Goal: Transaction & Acquisition: Purchase product/service

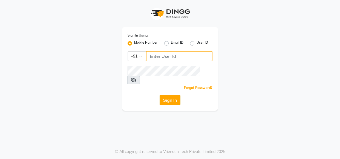
type input "8484848152"
click at [170, 95] on button "Sign In" at bounding box center [169, 100] width 21 height 10
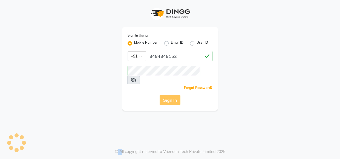
click at [170, 95] on div "Sign In" at bounding box center [169, 100] width 85 height 10
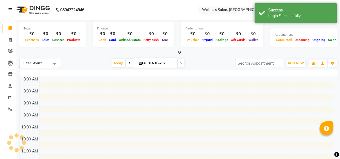
select select "en"
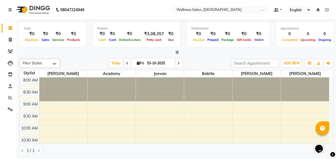
click at [127, 65] on span at bounding box center [127, 63] width 7 height 8
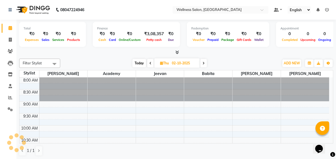
scroll to position [168, 0]
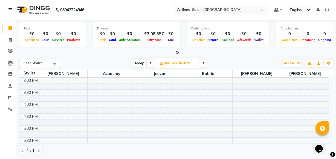
click at [149, 62] on span at bounding box center [150, 63] width 7 height 8
click at [149, 63] on icon at bounding box center [150, 63] width 2 height 3
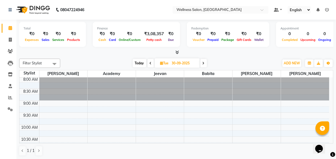
scroll to position [0, 0]
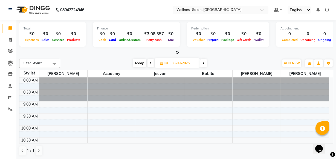
click at [150, 65] on icon at bounding box center [151, 63] width 2 height 3
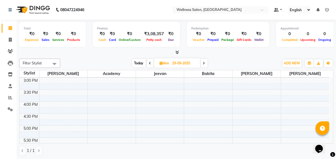
click at [328, 140] on div "Opens Chat This icon Opens the chat window." at bounding box center [321, 140] width 13 height 0
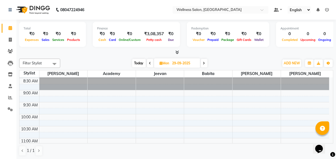
scroll to position [0, 0]
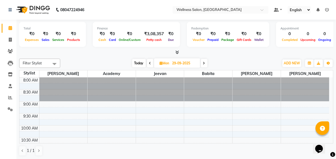
click at [149, 64] on icon at bounding box center [150, 63] width 2 height 3
click at [328, 140] on div "Opens Chat This icon Opens the chat window." at bounding box center [321, 140] width 13 height 0
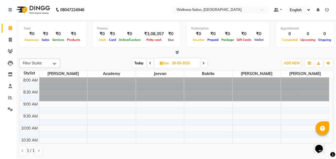
click at [328, 140] on div "Opens Chat This icon Opens the chat window." at bounding box center [321, 140] width 13 height 0
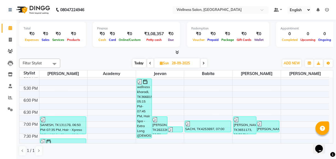
scroll to position [245, 0]
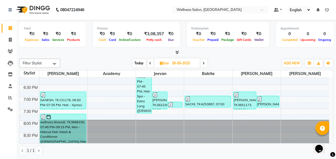
click at [204, 65] on icon at bounding box center [204, 63] width 2 height 3
type input "29-09-2025"
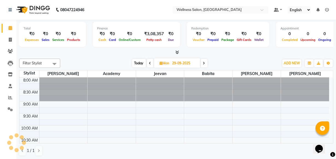
scroll to position [168, 0]
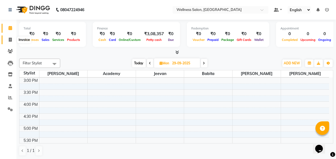
click at [11, 37] on span at bounding box center [10, 40] width 10 height 6
select select "service"
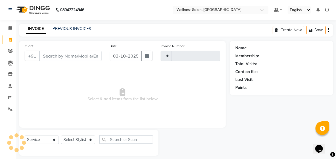
type input "1605"
select select "4872"
click at [115, 55] on input "03-10-2025" at bounding box center [126, 56] width 32 height 10
select select "10"
select select "2025"
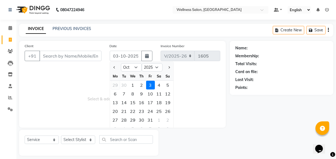
click at [119, 85] on div "29" at bounding box center [115, 85] width 9 height 9
type input "29-09-2025"
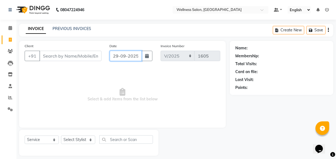
click at [116, 56] on input "29-09-2025" at bounding box center [126, 56] width 32 height 10
select select "9"
select select "2025"
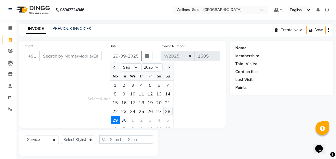
click at [167, 111] on div "28" at bounding box center [168, 111] width 9 height 9
type input "28-09-2025"
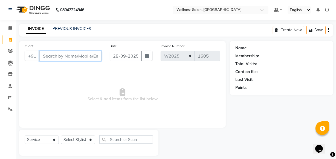
click at [80, 57] on input "Client" at bounding box center [70, 56] width 62 height 10
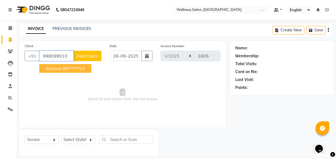
click at [69, 71] on ngb-highlight "99******04" at bounding box center [73, 68] width 22 height 5
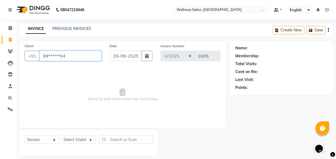
type input "99******04"
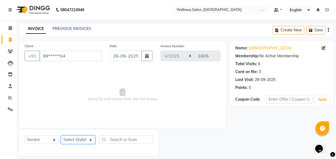
click at [71, 142] on select "Select Stylist Academy Babita [PERSON_NAME] Manager [PERSON_NAME]" at bounding box center [78, 140] width 34 height 8
select select "61588"
click at [61, 136] on select "Select Stylist Academy Babita [PERSON_NAME] Manager [PERSON_NAME]" at bounding box center [78, 140] width 34 height 8
click at [69, 106] on span "Select & add items from the list below" at bounding box center [123, 95] width 196 height 55
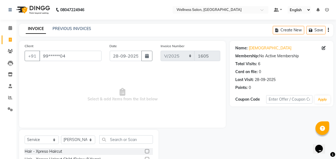
scroll to position [60, 0]
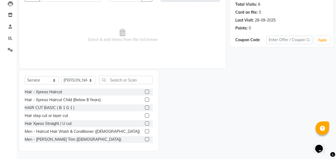
click at [149, 142] on div at bounding box center [149, 140] width 8 height 7
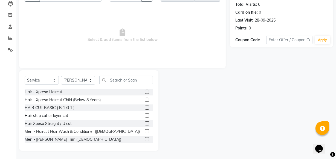
click at [149, 142] on div "Hair - Xpreso Haircut Hair - Xpreso Haircut Child (Below 8 Years) HAIR CUT BASI…" at bounding box center [89, 116] width 128 height 55
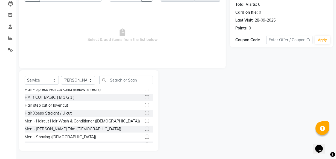
click at [149, 142] on div at bounding box center [149, 145] width 8 height 7
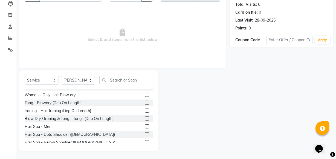
scroll to position [170, 0]
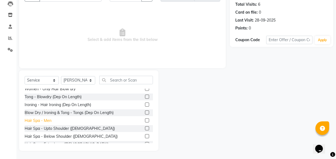
click at [49, 121] on div "Hair Spa - Men" at bounding box center [38, 121] width 27 height 6
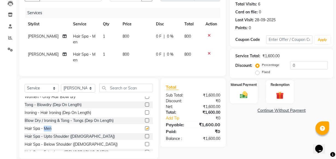
checkbox input "false"
click at [208, 54] on icon at bounding box center [209, 54] width 3 height 4
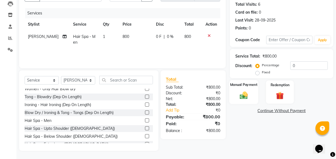
click at [244, 96] on img at bounding box center [243, 95] width 13 height 9
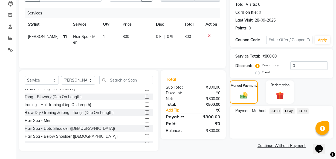
click at [290, 110] on span "GPay" at bounding box center [288, 111] width 11 height 6
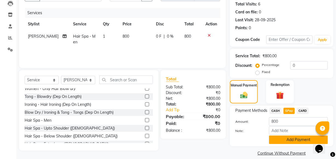
click at [291, 141] on button "Add Payment" at bounding box center [298, 140] width 59 height 8
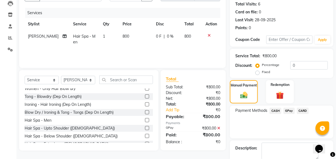
scroll to position [89, 0]
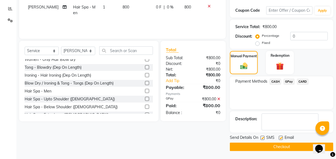
click at [281, 147] on button "Checkout" at bounding box center [281, 147] width 103 height 8
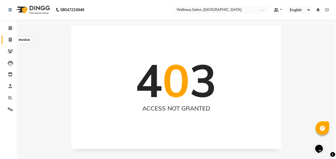
click at [11, 41] on icon at bounding box center [10, 40] width 3 height 4
select select "service"
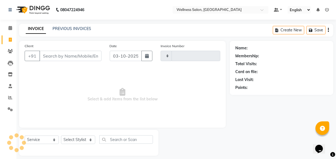
scroll to position [5, 0]
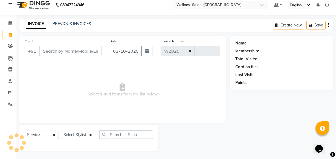
select select "4872"
type input "1606"
click at [117, 50] on input "03-10-2025" at bounding box center [126, 51] width 32 height 10
select select "10"
select select "2025"
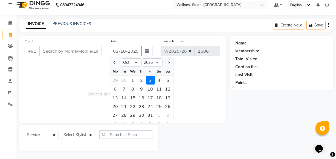
click at [115, 80] on div "29" at bounding box center [115, 80] width 9 height 9
type input "29-09-2025"
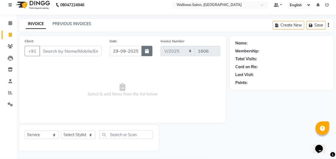
click at [148, 53] on button "button" at bounding box center [146, 51] width 11 height 10
select select "9"
select select "2025"
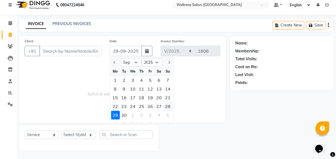
click at [169, 105] on div "28" at bounding box center [168, 106] width 9 height 9
type input "28-09-2025"
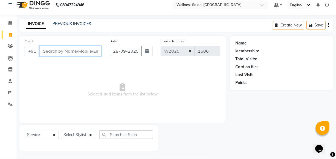
click at [84, 52] on input "Client" at bounding box center [70, 51] width 62 height 10
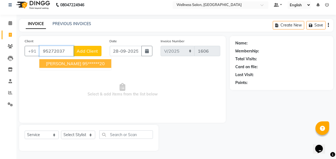
click at [67, 62] on span "[PERSON_NAME]" at bounding box center [63, 63] width 35 height 5
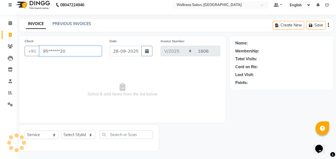
type input "95******20"
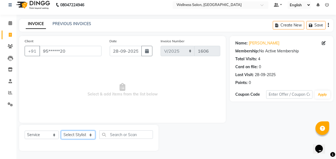
click at [79, 136] on select "Select Stylist Academy Babita [PERSON_NAME] Manager [PERSON_NAME]" at bounding box center [78, 135] width 34 height 8
select select "30854"
click at [61, 131] on select "Select Stylist Academy Babita [PERSON_NAME] Manager [PERSON_NAME]" at bounding box center [78, 135] width 34 height 8
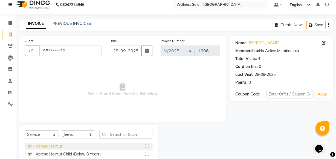
click at [53, 146] on div "Hair - Xpreso Haircut" at bounding box center [43, 147] width 37 height 6
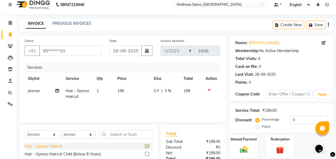
checkbox input "false"
click at [57, 155] on div "Hair - Xpreso Haircut Child (Below 8 Years)" at bounding box center [63, 155] width 76 height 6
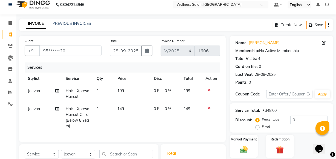
checkbox input "false"
click at [243, 150] on img at bounding box center [243, 149] width 13 height 9
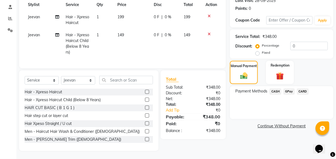
click at [288, 89] on span "GPay" at bounding box center [288, 92] width 11 height 6
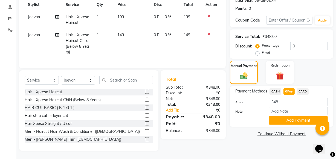
click at [288, 89] on span "GPay" at bounding box center [288, 92] width 11 height 6
click at [292, 117] on button "Add Payment" at bounding box center [298, 121] width 59 height 8
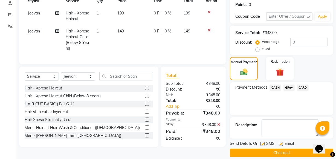
click at [282, 151] on button "Checkout" at bounding box center [281, 153] width 103 height 8
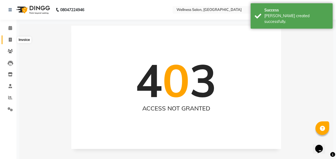
click at [10, 38] on icon at bounding box center [10, 40] width 3 height 4
select select "service"
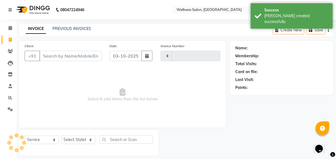
scroll to position [5, 0]
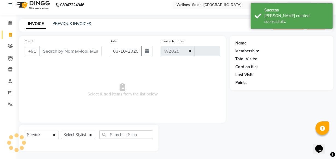
select select "4872"
type input "1607"
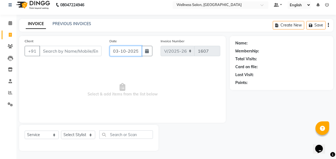
click at [115, 52] on input "03-10-2025" at bounding box center [126, 51] width 32 height 10
click at [115, 53] on input "03-10-2025" at bounding box center [126, 51] width 32 height 10
select select "10"
select select "2025"
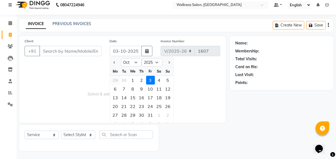
click at [117, 82] on div "29" at bounding box center [115, 80] width 9 height 9
type input "29-09-2025"
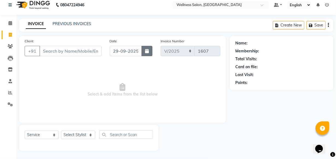
click at [146, 54] on button "button" at bounding box center [146, 51] width 11 height 10
select select "9"
select select "2025"
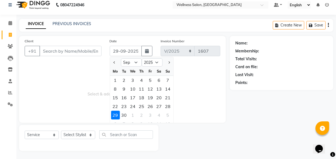
click at [167, 106] on div "28" at bounding box center [168, 106] width 9 height 9
type input "28-09-2025"
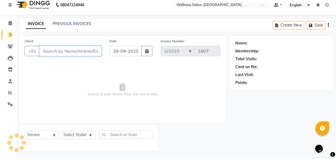
click at [48, 50] on input "Client" at bounding box center [70, 51] width 62 height 10
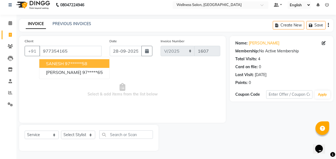
click at [60, 65] on span "SANESH" at bounding box center [55, 63] width 18 height 5
type input "97******58"
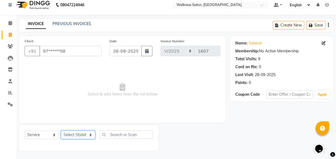
click at [79, 137] on select "Select Stylist Academy Babita [PERSON_NAME] Manager [PERSON_NAME]" at bounding box center [78, 135] width 34 height 8
select select "30219"
click at [61, 131] on select "Select Stylist Academy Babita [PERSON_NAME] Manager [PERSON_NAME]" at bounding box center [78, 135] width 34 height 8
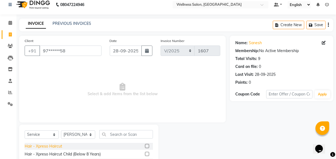
click at [60, 148] on div "Hair - Xpreso Haircut" at bounding box center [43, 147] width 37 height 6
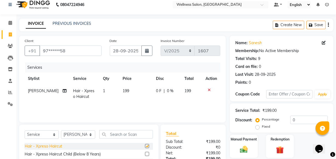
checkbox input "false"
click at [62, 155] on div "Hair - Xpreso Haircut Child (Below 8 Years)" at bounding box center [63, 155] width 76 height 6
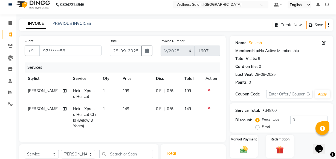
checkbox input "false"
click at [244, 151] on img at bounding box center [243, 149] width 13 height 9
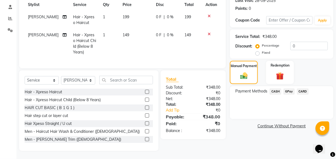
click at [289, 89] on span "GPay" at bounding box center [288, 92] width 11 height 6
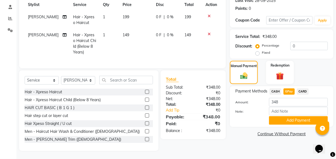
click at [289, 89] on span "GPay" at bounding box center [288, 92] width 11 height 6
click at [292, 117] on button "Add Payment" at bounding box center [298, 121] width 59 height 8
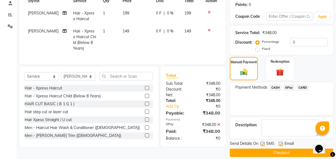
click at [276, 151] on button "Checkout" at bounding box center [281, 153] width 103 height 8
click at [276, 151] on div "Checkout" at bounding box center [281, 153] width 103 height 8
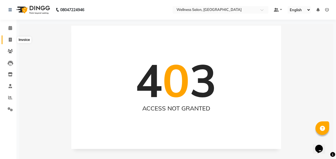
click at [11, 40] on icon at bounding box center [10, 40] width 3 height 4
select select "service"
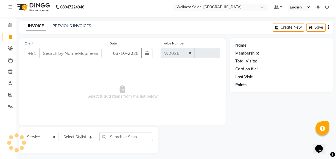
select select "4872"
type input "1608"
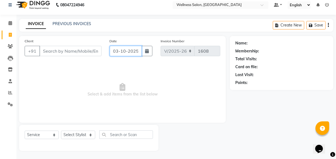
click at [116, 51] on input "03-10-2025" at bounding box center [126, 51] width 32 height 10
select select "10"
select select "2025"
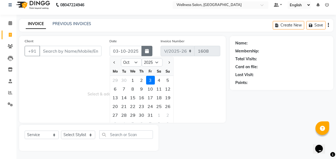
click at [148, 53] on icon "button" at bounding box center [147, 51] width 4 height 4
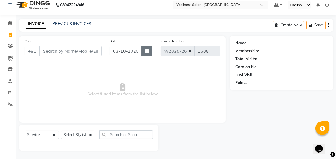
click at [148, 50] on icon "button" at bounding box center [147, 51] width 4 height 4
select select "10"
select select "2025"
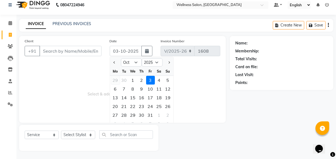
click at [116, 83] on div "29" at bounding box center [115, 80] width 9 height 9
type input "29-09-2025"
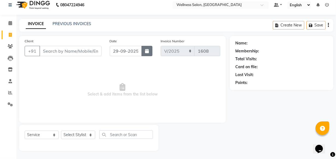
click at [145, 53] on button "button" at bounding box center [146, 51] width 11 height 10
select select "9"
select select "2025"
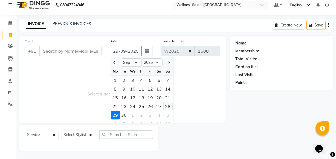
click at [167, 107] on div "28" at bounding box center [168, 106] width 9 height 9
type input "28-09-2025"
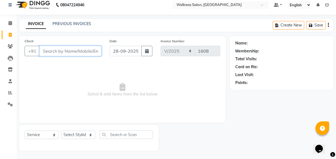
click at [65, 50] on input "Client" at bounding box center [70, 51] width 62 height 10
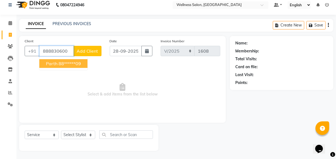
click at [61, 65] on ngb-highlight "88******09" at bounding box center [70, 63] width 22 height 5
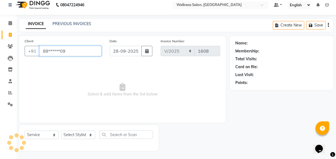
type input "88******09"
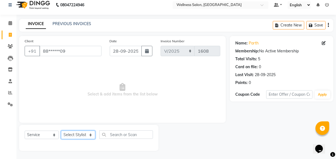
click at [76, 136] on select "Select Stylist Academy Babita [PERSON_NAME] Manager [PERSON_NAME]" at bounding box center [78, 135] width 34 height 8
select select "30854"
click at [61, 131] on select "Select Stylist Academy Babita [PERSON_NAME] Manager [PERSON_NAME]" at bounding box center [78, 135] width 34 height 8
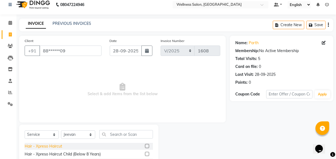
click at [53, 147] on div "Hair - Xpreso Haircut" at bounding box center [43, 147] width 37 height 6
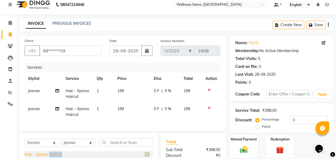
checkbox input "false"
click at [209, 108] on icon at bounding box center [209, 108] width 3 height 4
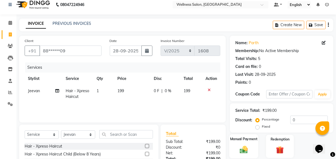
click at [244, 152] on img at bounding box center [243, 149] width 13 height 9
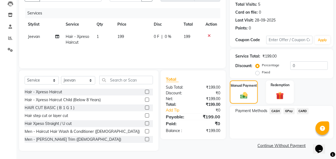
click at [289, 112] on span "GPay" at bounding box center [288, 111] width 11 height 6
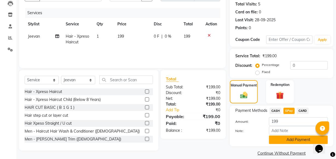
click at [289, 142] on button "Add Payment" at bounding box center [298, 140] width 59 height 8
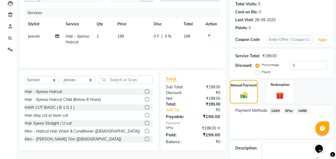
scroll to position [89, 0]
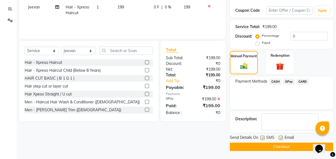
click at [286, 144] on button "Checkout" at bounding box center [281, 147] width 103 height 8
click at [286, 144] on div "Checkout" at bounding box center [281, 147] width 103 height 8
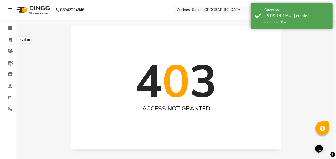
click at [11, 39] on icon at bounding box center [10, 40] width 3 height 4
select select "service"
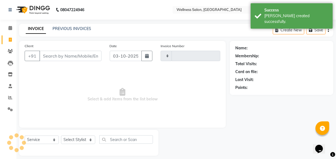
scroll to position [5, 0]
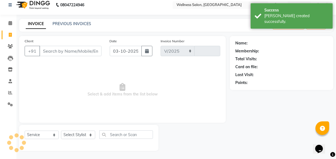
select select "4872"
type input "1609"
click at [114, 51] on input "03-10-2025" at bounding box center [126, 51] width 32 height 10
select select "10"
select select "2025"
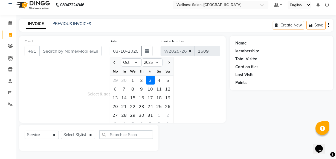
click at [116, 82] on div "29" at bounding box center [115, 80] width 9 height 9
type input "29-09-2025"
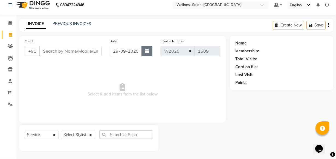
click at [149, 53] on button "button" at bounding box center [146, 51] width 11 height 10
select select "9"
select select "2025"
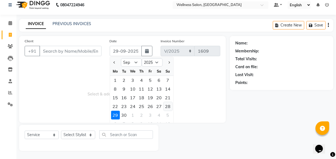
click at [167, 107] on div "28" at bounding box center [168, 106] width 9 height 9
type input "28-09-2025"
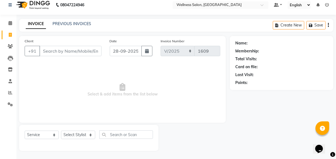
click at [167, 107] on span "Select & add items from the list below" at bounding box center [123, 90] width 196 height 55
click at [50, 52] on input "Client" at bounding box center [70, 51] width 62 height 10
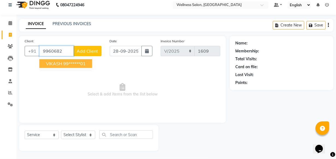
click at [51, 63] on span "VIKASH" at bounding box center [54, 63] width 16 height 5
type input "99******01"
click at [51, 63] on span "Select & add items from the list below" at bounding box center [123, 90] width 196 height 55
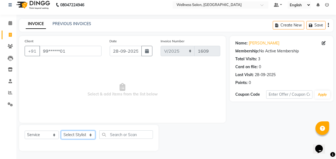
click at [76, 133] on select "Select Stylist Academy Babita [PERSON_NAME] Manager [PERSON_NAME]" at bounding box center [78, 135] width 34 height 8
select select "61588"
click at [61, 131] on select "Select Stylist Academy Babita [PERSON_NAME] Manager [PERSON_NAME]" at bounding box center [78, 135] width 34 height 8
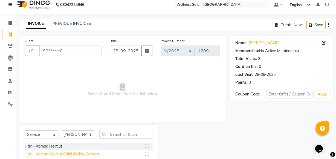
click at [50, 155] on div "Hair - Xpreso Haircut Child (Below 8 Years)" at bounding box center [63, 155] width 76 height 6
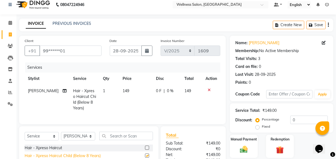
checkbox input "false"
click at [248, 149] on img at bounding box center [243, 149] width 13 height 9
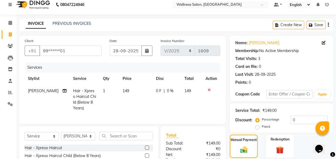
scroll to position [65, 0]
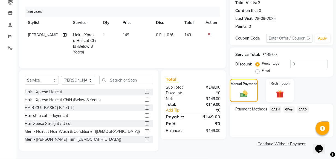
click at [288, 107] on span "GPay" at bounding box center [288, 110] width 11 height 6
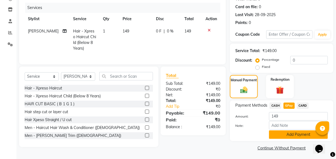
click at [293, 134] on button "Add Payment" at bounding box center [298, 135] width 59 height 8
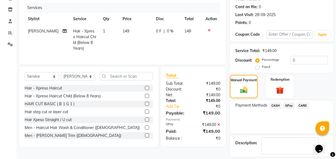
scroll to position [89, 0]
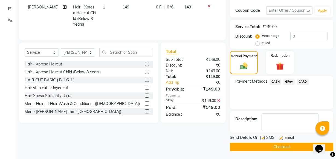
click at [293, 145] on button "Checkout" at bounding box center [281, 147] width 103 height 8
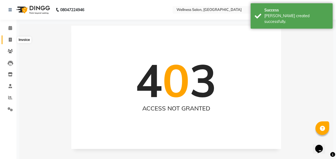
click at [9, 40] on icon at bounding box center [10, 40] width 3 height 4
select select "service"
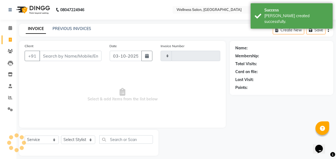
scroll to position [5, 0]
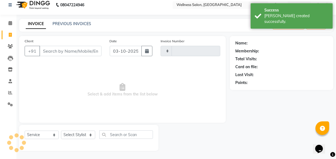
type input "1610"
select select "4872"
click at [114, 53] on input "03-10-2025" at bounding box center [126, 51] width 32 height 10
select select "10"
select select "2025"
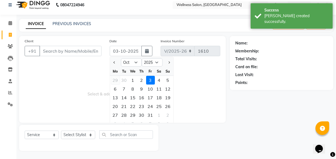
click at [115, 79] on div "29" at bounding box center [115, 80] width 9 height 9
type input "29-09-2025"
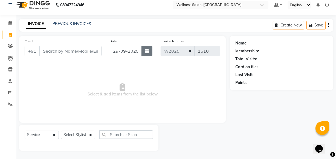
click at [146, 50] on icon "button" at bounding box center [147, 51] width 4 height 4
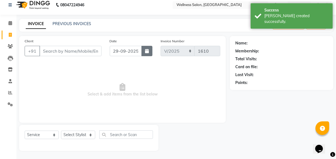
select select "9"
select select "2025"
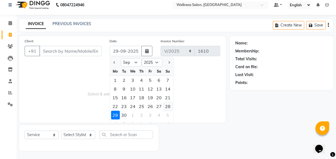
click at [169, 107] on div "28" at bounding box center [168, 106] width 9 height 9
type input "28-09-2025"
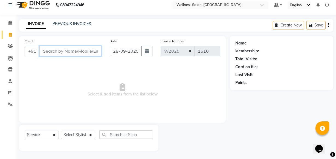
click at [65, 52] on input "Client" at bounding box center [70, 51] width 62 height 10
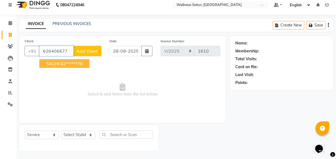
click at [63, 66] on button "SACHI 62******76" at bounding box center [64, 63] width 50 height 9
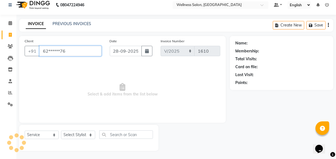
type input "62******76"
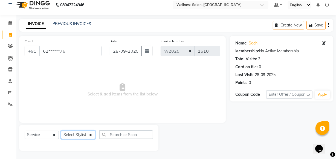
click at [77, 134] on select "Select Stylist Academy Babita [PERSON_NAME] Manager [PERSON_NAME]" at bounding box center [78, 135] width 34 height 8
select select "49199"
click at [61, 131] on select "Select Stylist Academy Babita [PERSON_NAME] Manager [PERSON_NAME]" at bounding box center [78, 135] width 34 height 8
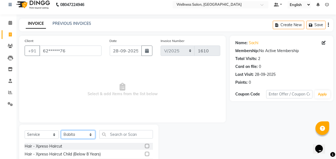
scroll to position [60, 0]
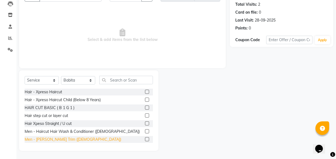
click at [65, 139] on div "Men - [PERSON_NAME] Trim ([DEMOGRAPHIC_DATA])" at bounding box center [73, 140] width 97 height 6
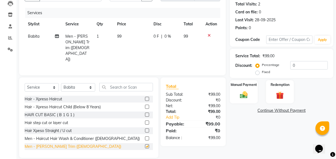
checkbox input "false"
click at [246, 95] on img at bounding box center [243, 95] width 13 height 9
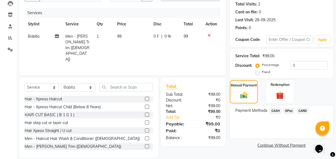
click at [288, 112] on span "GPay" at bounding box center [288, 111] width 11 height 6
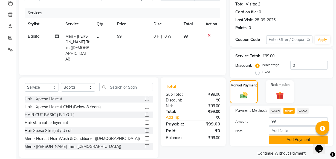
click at [290, 139] on button "Add Payment" at bounding box center [298, 140] width 59 height 8
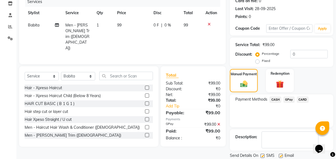
scroll to position [89, 0]
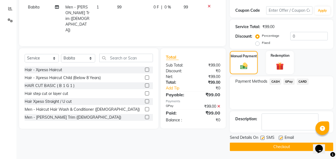
click at [274, 146] on button "Checkout" at bounding box center [281, 147] width 103 height 8
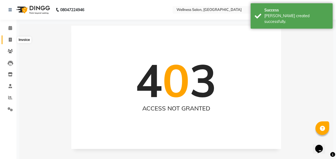
click at [9, 40] on icon at bounding box center [10, 40] width 3 height 4
select select "service"
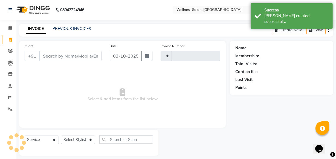
scroll to position [5, 0]
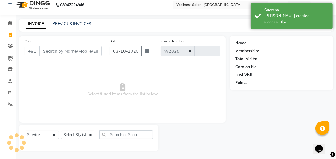
select select "4872"
type input "1611"
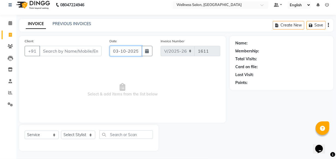
click at [115, 52] on input "03-10-2025" at bounding box center [126, 51] width 32 height 10
select select "10"
select select "2025"
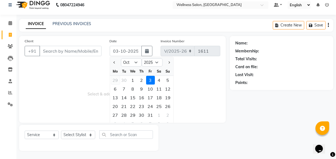
click at [117, 80] on div "29" at bounding box center [115, 80] width 9 height 9
type input "29-09-2025"
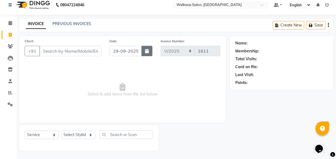
click at [146, 52] on icon "button" at bounding box center [147, 51] width 4 height 4
select select "9"
select select "2025"
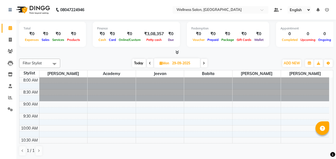
click at [149, 65] on span at bounding box center [150, 63] width 7 height 8
type input "28-09-2025"
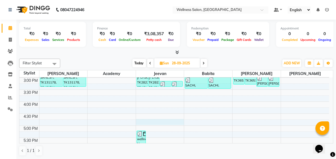
click at [159, 122] on div "8:00 AM 8:30 AM 9:00 AM 9:30 AM 10:00 AM 10:30 AM 11:00 AM 11:30 AM 12:00 PM 12…" at bounding box center [174, 65] width 310 height 313
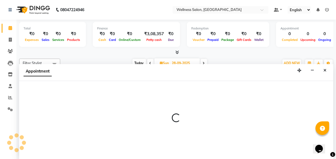
select select "30854"
select select "tentative"
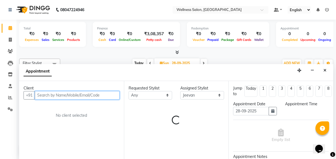
select select "1005"
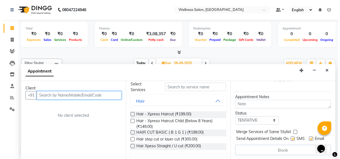
scroll to position [18, 0]
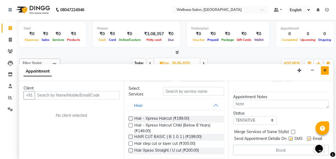
click at [326, 70] on icon "Close" at bounding box center [324, 71] width 3 height 4
click at [326, 71] on span "[PERSON_NAME]" at bounding box center [305, 74] width 48 height 7
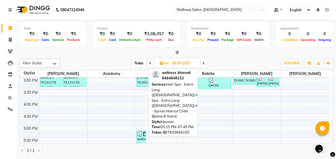
click at [143, 133] on img at bounding box center [145, 134] width 5 height 5
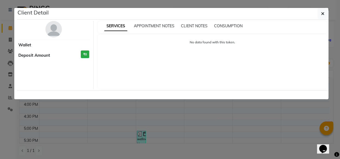
select select "3"
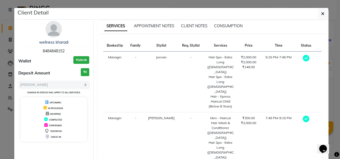
click at [326, 157] on div "SERVICES APPOINTMENT NOTES CLIENT NOTES CONSUMPTION Booked by Family Stylist Re…" at bounding box center [213, 128] width 238 height 215
click at [323, 155] on div "Booked by Family Stylist Req. Stylist Services Price Time Status Manager - Jeev…" at bounding box center [213, 135] width 230 height 202
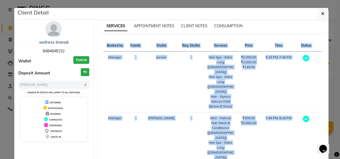
click at [323, 155] on div "Booked by Family Stylist Req. Stylist Services Price Time Status Manager - Jeev…" at bounding box center [213, 135] width 230 height 202
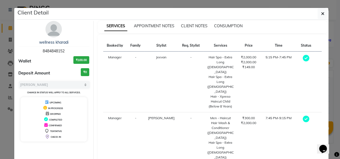
click at [336, 158] on span at bounding box center [336, 155] width 5 height 6
click at [336, 158] on div at bounding box center [336, 154] width 5 height 7
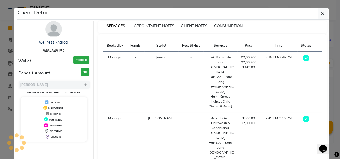
click at [336, 158] on div at bounding box center [336, 154] width 5 height 7
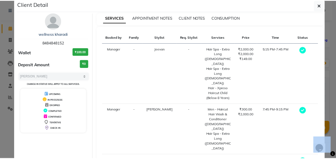
scroll to position [0, 0]
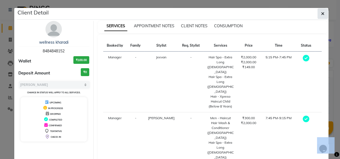
click at [321, 14] on icon "button" at bounding box center [322, 13] width 3 height 4
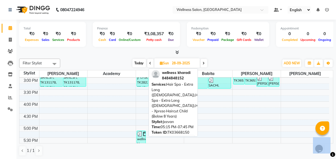
click at [139, 135] on img at bounding box center [139, 134] width 5 height 5
select select "3"
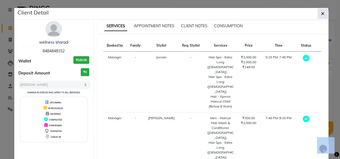
click at [321, 16] on icon "button" at bounding box center [322, 13] width 3 height 4
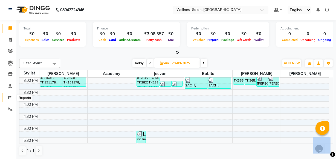
click at [7, 98] on span at bounding box center [10, 98] width 10 height 6
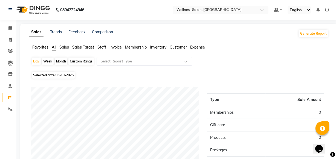
click at [59, 76] on span "03-10-2025" at bounding box center [65, 75] width 18 height 4
select select "10"
select select "2025"
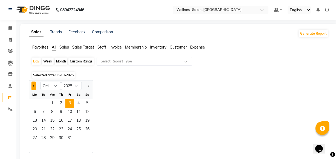
click at [33, 86] on span "Previous month" at bounding box center [34, 86] width 2 height 2
select select "9"
click at [89, 130] on span "28" at bounding box center [87, 130] width 9 height 9
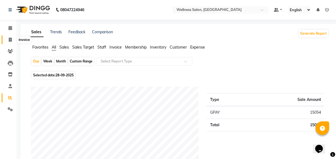
click at [11, 41] on icon at bounding box center [10, 40] width 3 height 4
select select "service"
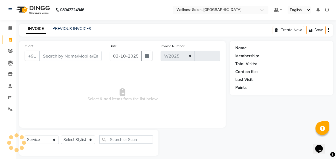
scroll to position [5, 0]
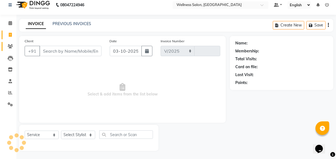
select select "4872"
type input "1611"
click at [114, 51] on input "03-10-2025" at bounding box center [126, 51] width 32 height 10
select select "10"
select select "2025"
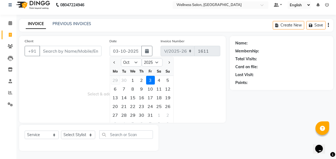
click at [114, 80] on div "29" at bounding box center [115, 80] width 9 height 9
type input "29-09-2025"
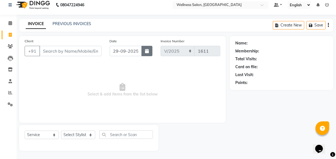
click at [148, 52] on icon "button" at bounding box center [147, 51] width 4 height 4
select select "9"
select select "2025"
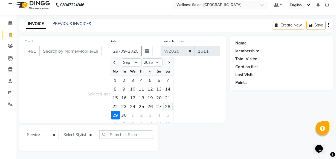
click at [167, 106] on div "28" at bounding box center [168, 106] width 9 height 9
type input "28-09-2025"
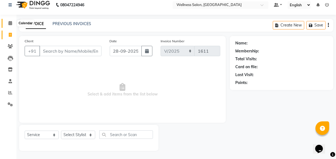
click at [11, 22] on icon at bounding box center [10, 23] width 4 height 4
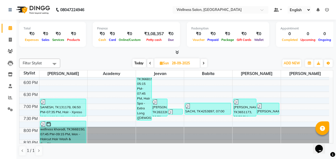
scroll to position [245, 0]
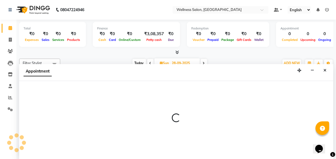
scroll to position [0, 0]
select select "65605"
select select "1155"
select select "tentative"
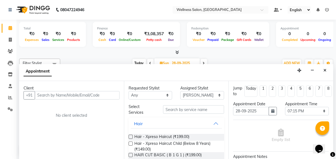
click at [225, 57] on div "Filter Stylist Select All Academy Babita Dipak GIRIJA Jeevan Nishikant Today Su…" at bounding box center [176, 108] width 314 height 102
click at [324, 69] on icon "Close" at bounding box center [324, 71] width 3 height 4
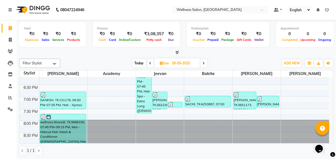
click at [204, 64] on icon at bounding box center [204, 63] width 2 height 3
type input "29-09-2025"
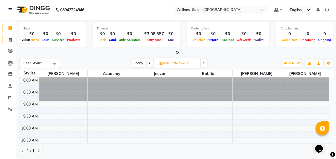
click at [9, 39] on icon at bounding box center [10, 40] width 3 height 4
select select "service"
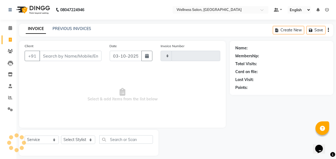
type input "1611"
select select "4872"
click at [115, 55] on input "03-10-2025" at bounding box center [126, 56] width 32 height 10
select select "10"
select select "2025"
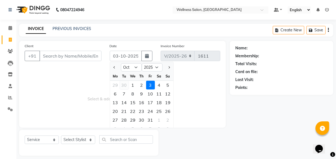
click at [125, 86] on div "30" at bounding box center [124, 85] width 9 height 9
type input "30-09-2025"
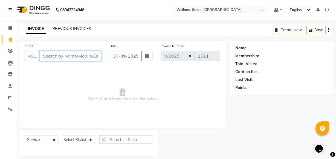
click at [66, 56] on input "Client" at bounding box center [70, 56] width 62 height 10
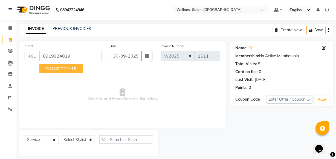
click at [72, 67] on ngb-highlight "89******19" at bounding box center [65, 68] width 22 height 5
type input "89******19"
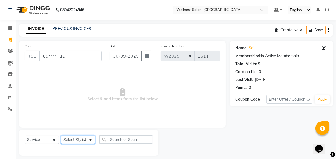
click at [74, 142] on select "Select Stylist Academy Babita [PERSON_NAME] Manager [PERSON_NAME]" at bounding box center [78, 140] width 34 height 8
select select "30219"
click at [61, 136] on select "Select Stylist Academy Babita [PERSON_NAME] Manager [PERSON_NAME]" at bounding box center [78, 140] width 34 height 8
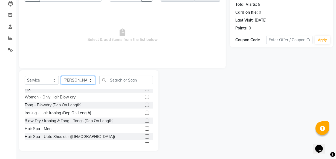
scroll to position [166, 0]
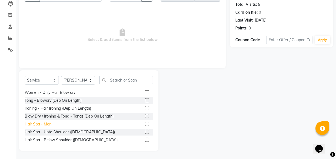
click at [47, 124] on div "Hair Spa - Men" at bounding box center [38, 125] width 27 height 6
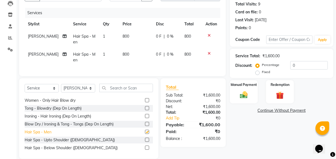
checkbox input "false"
click at [209, 36] on icon at bounding box center [209, 36] width 3 height 4
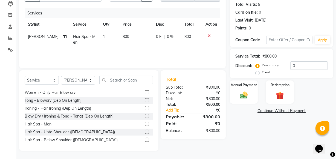
click at [156, 38] on span "0 F" at bounding box center [158, 37] width 5 height 6
select select "30219"
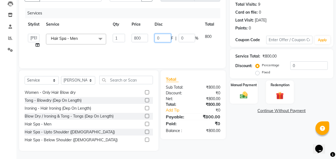
click at [160, 36] on input "0" at bounding box center [163, 38] width 16 height 8
type input "150"
click at [174, 47] on td "150 F | 0 %" at bounding box center [176, 41] width 50 height 21
select select "30219"
click at [245, 98] on img at bounding box center [243, 95] width 13 height 9
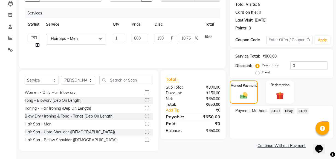
click at [287, 111] on span "GPay" at bounding box center [288, 111] width 11 height 6
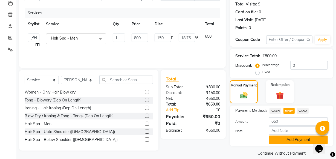
click at [286, 139] on button "Add Payment" at bounding box center [298, 140] width 59 height 8
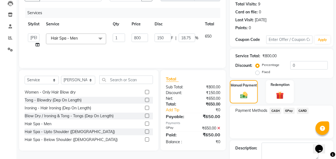
scroll to position [89, 0]
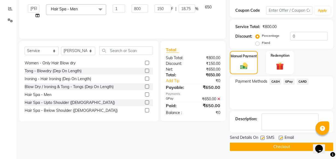
click at [285, 145] on button "Checkout" at bounding box center [281, 147] width 103 height 8
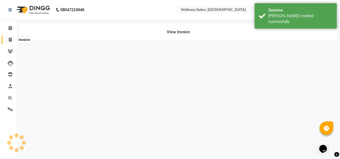
click at [8, 41] on span at bounding box center [10, 40] width 10 height 6
click at [9, 40] on icon at bounding box center [10, 40] width 3 height 4
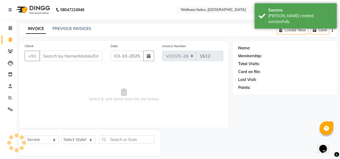
scroll to position [5, 0]
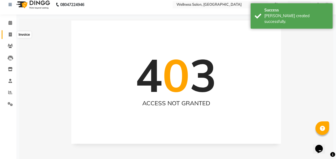
click at [11, 35] on icon at bounding box center [10, 35] width 3 height 4
select select "4872"
select select "service"
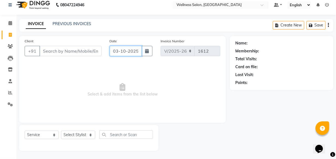
click at [114, 51] on input "03-10-2025" at bounding box center [126, 51] width 32 height 10
select select "10"
select select "2025"
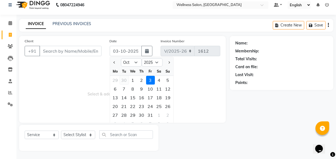
click at [123, 81] on div "30" at bounding box center [124, 80] width 9 height 9
type input "30-09-2025"
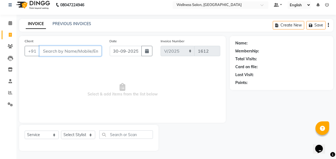
click at [64, 52] on input "Client" at bounding box center [70, 51] width 62 height 10
type input "8700191307"
click at [81, 52] on span "Add Client" at bounding box center [88, 50] width 22 height 5
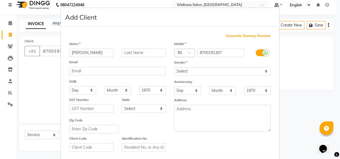
type input "shubham"
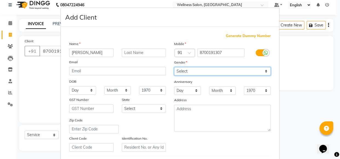
click at [178, 74] on select "Select Male Female Other Prefer Not To Say" at bounding box center [222, 71] width 97 height 8
select select "male"
click at [174, 67] on select "Select Male Female Other Prefer Not To Say" at bounding box center [222, 71] width 97 height 8
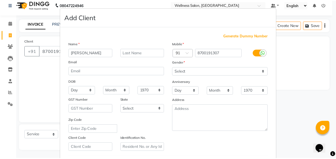
scroll to position [95, 0]
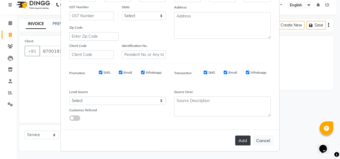
click at [241, 142] on button "Add" at bounding box center [242, 141] width 15 height 10
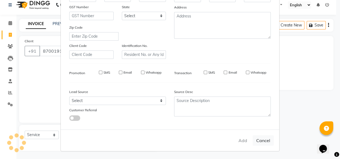
type input "87******07"
select select
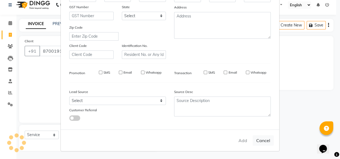
select select
checkbox input "false"
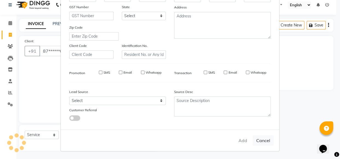
checkbox input "false"
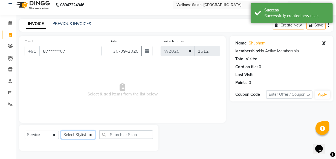
click at [77, 137] on select "Select Stylist Academy Babita [PERSON_NAME] Manager [PERSON_NAME]" at bounding box center [78, 135] width 34 height 8
select select "61588"
click at [61, 131] on select "Select Stylist Academy Babita [PERSON_NAME] Manager [PERSON_NAME]" at bounding box center [78, 135] width 34 height 8
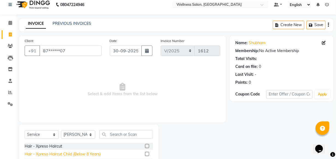
click at [56, 154] on div "Hair - Xpreso Haircut Child (Below 8 Years)" at bounding box center [63, 155] width 76 height 6
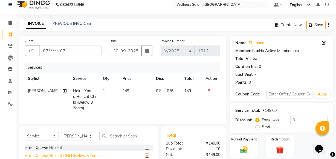
checkbox input "false"
click at [244, 151] on img at bounding box center [243, 149] width 13 height 9
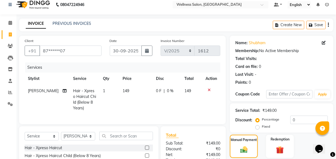
scroll to position [65, 0]
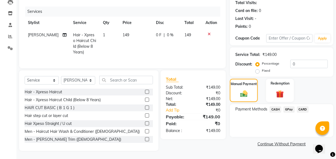
click at [288, 108] on span "GPay" at bounding box center [288, 110] width 11 height 6
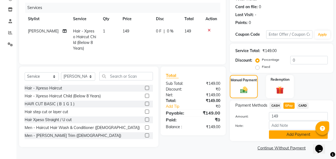
click at [287, 136] on button "Add Payment" at bounding box center [298, 135] width 59 height 8
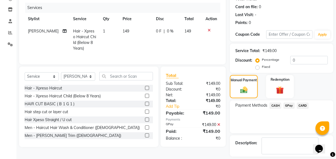
scroll to position [89, 0]
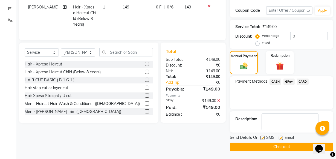
click at [284, 144] on button "Checkout" at bounding box center [281, 147] width 103 height 8
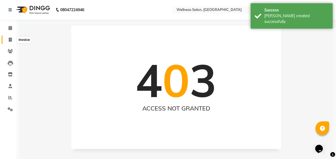
click at [9, 41] on icon at bounding box center [10, 40] width 3 height 4
select select "service"
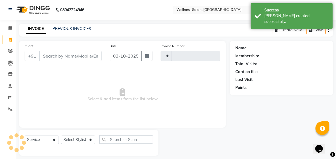
scroll to position [5, 0]
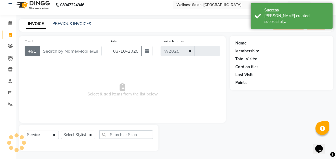
select select "4872"
type input "1613"
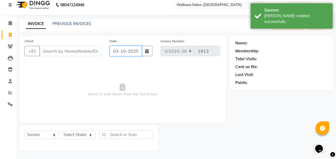
click at [117, 52] on input "03-10-2025" at bounding box center [126, 51] width 32 height 10
select select "10"
select select "2025"
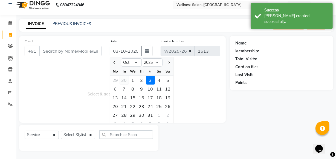
click at [124, 81] on div "30" at bounding box center [124, 80] width 9 height 9
type input "30-09-2025"
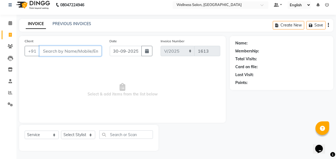
click at [57, 50] on input "Client" at bounding box center [70, 51] width 62 height 10
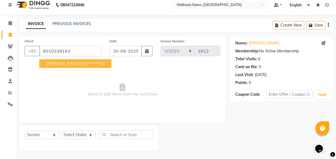
click at [58, 64] on span "sailesh" at bounding box center [63, 63] width 35 height 5
type input "90******63"
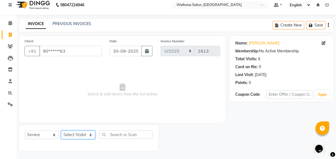
click at [79, 136] on select "Select Stylist Academy Babita [PERSON_NAME] Manager [PERSON_NAME]" at bounding box center [78, 135] width 34 height 8
select select "30854"
click at [61, 131] on select "Select Stylist Academy Babita [PERSON_NAME] Manager [PERSON_NAME]" at bounding box center [78, 135] width 34 height 8
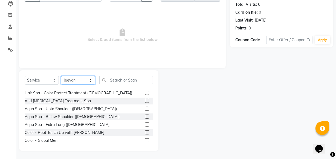
scroll to position [232, 0]
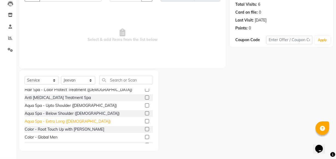
click at [69, 122] on div "Aqua Spa - Extra Long ([DEMOGRAPHIC_DATA])" at bounding box center [68, 122] width 86 height 6
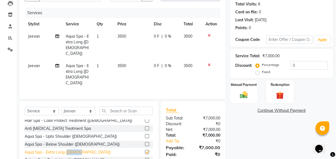
checkbox input "false"
click at [210, 63] on icon at bounding box center [209, 65] width 3 height 4
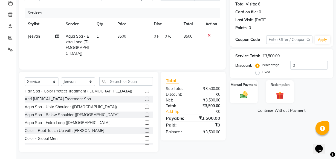
click at [155, 38] on span "0 F" at bounding box center [156, 37] width 5 height 6
select select "30854"
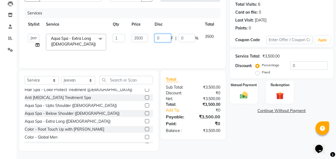
click at [166, 35] on input "0" at bounding box center [163, 38] width 16 height 8
type input "1000"
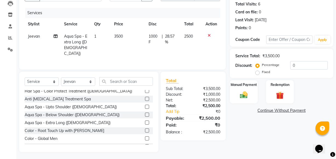
click at [189, 49] on tr "Jeevan Aqua Spa - Extra Long (Female) 1 3500 1000 F | 28.57 % 2500" at bounding box center [123, 45] width 196 height 30
click at [85, 80] on select "Select Stylist Academy Babita [PERSON_NAME] Manager [PERSON_NAME]" at bounding box center [78, 82] width 34 height 8
select select "30219"
click at [61, 78] on select "Select Stylist Academy Babita [PERSON_NAME] Manager [PERSON_NAME]" at bounding box center [78, 82] width 34 height 8
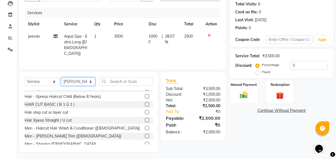
scroll to position [0, 0]
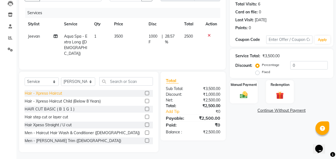
click at [37, 94] on div "Hair - Xpreso Haircut" at bounding box center [43, 94] width 37 height 6
checkbox input "false"
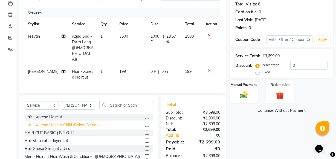
click at [50, 123] on div "Hair - Xpreso Haircut Child (Below 8 Years)" at bounding box center [63, 126] width 76 height 6
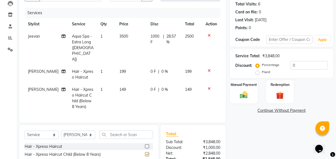
checkbox input "false"
click at [247, 97] on img at bounding box center [243, 95] width 13 height 9
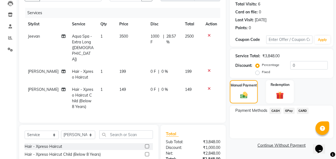
click at [288, 110] on span "GPay" at bounding box center [288, 111] width 11 height 6
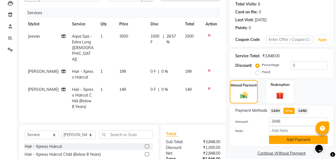
click at [286, 141] on button "Add Payment" at bounding box center [298, 140] width 59 height 8
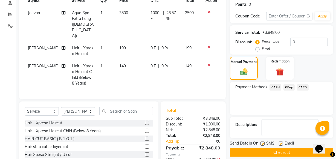
scroll to position [107, 0]
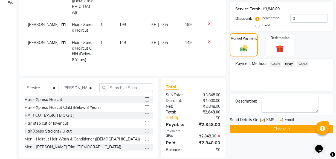
click at [287, 130] on button "Checkout" at bounding box center [281, 129] width 103 height 8
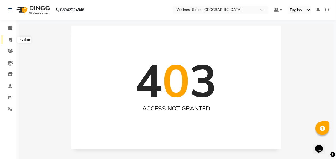
click at [8, 38] on span at bounding box center [10, 40] width 10 height 6
select select "service"
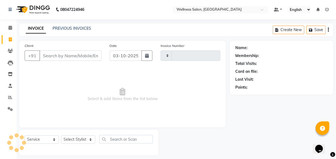
scroll to position [5, 0]
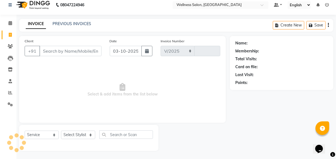
select select "4872"
type input "1614"
click at [116, 50] on input "03-10-2025" at bounding box center [126, 51] width 32 height 10
select select "10"
select select "2025"
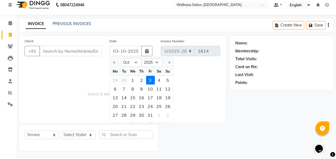
click at [124, 80] on div "30" at bounding box center [124, 80] width 9 height 9
type input "30-09-2025"
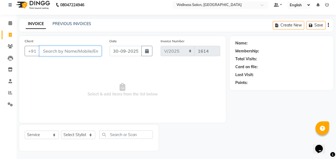
click at [72, 51] on input "Client" at bounding box center [70, 51] width 62 height 10
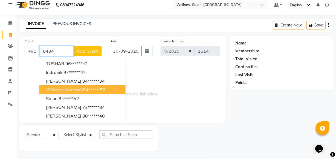
click at [77, 89] on span "wellness kharadi" at bounding box center [64, 89] width 36 height 5
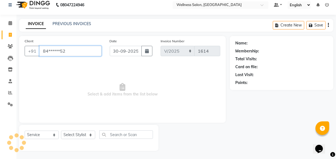
type input "84******52"
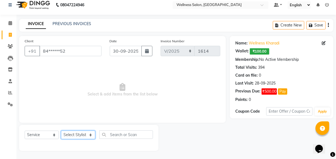
click at [73, 137] on select "Select Stylist Academy Babita [PERSON_NAME] Manager [PERSON_NAME]" at bounding box center [78, 135] width 34 height 8
select select "30854"
click at [61, 131] on select "Select Stylist Academy Babita [PERSON_NAME] Manager [PERSON_NAME]" at bounding box center [78, 135] width 34 height 8
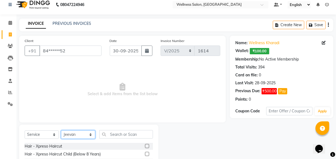
scroll to position [60, 0]
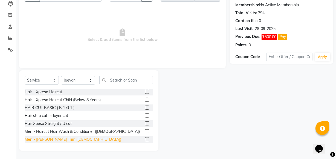
click at [42, 139] on div "Men - [PERSON_NAME] Trim ([DEMOGRAPHIC_DATA])" at bounding box center [73, 140] width 97 height 6
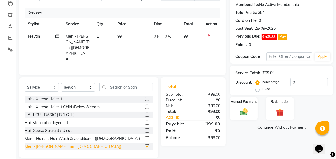
checkbox input "false"
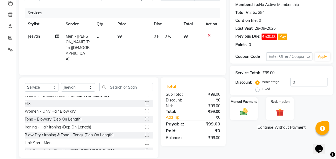
scroll to position [159, 0]
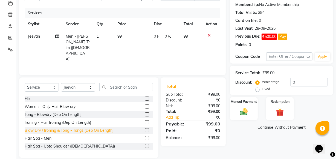
click at [41, 136] on div "Hair Spa - Men" at bounding box center [38, 139] width 27 height 6
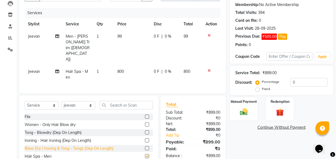
checkbox input "false"
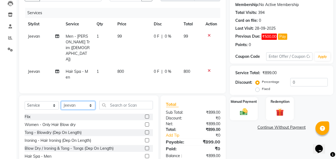
click at [91, 101] on select "Select Stylist Academy Babita [PERSON_NAME] Manager [PERSON_NAME]" at bounding box center [78, 105] width 34 height 8
select select "30219"
click at [61, 101] on select "Select Stylist Academy Babita [PERSON_NAME] Manager [PERSON_NAME]" at bounding box center [78, 105] width 34 height 8
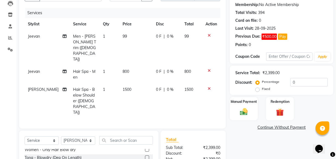
checkbox input "false"
click at [156, 87] on span "0 F" at bounding box center [158, 90] width 5 height 6
select select "30219"
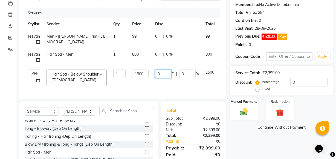
click at [166, 75] on input "0" at bounding box center [163, 74] width 16 height 8
type input "100"
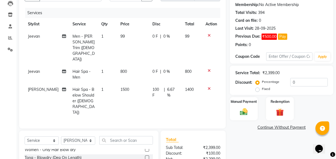
click at [203, 84] on tr "Nishikant Hair Spa - Below Shoulder (Female) 1 1500 100 F | 6.67 % 1400" at bounding box center [123, 101] width 196 height 35
click at [89, 137] on select "Select Stylist Academy Babita [PERSON_NAME] Manager [PERSON_NAME]" at bounding box center [78, 141] width 34 height 8
select select "61588"
click at [61, 137] on select "Select Stylist Academy Babita [PERSON_NAME] Manager [PERSON_NAME]" at bounding box center [78, 141] width 34 height 8
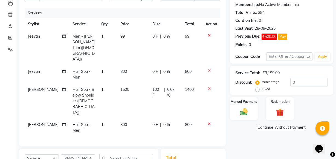
checkbox input "false"
click at [153, 122] on span "0 F" at bounding box center [154, 125] width 5 height 6
select select "61588"
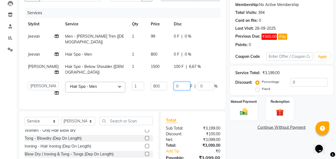
click at [174, 82] on input "0" at bounding box center [182, 86] width 16 height 8
type input "100"
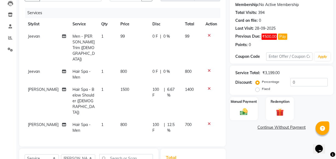
click at [210, 86] on tbody "Jeevan Men - Beard Trim (Male) 1 99 0 F | 0 % 99 Jeevan Hair Spa - Men 1 800 0 …" at bounding box center [123, 83] width 196 height 107
click at [243, 115] on img at bounding box center [243, 112] width 13 height 9
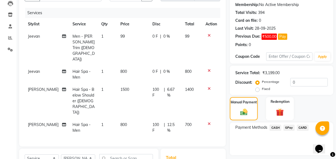
click at [287, 129] on span "GPay" at bounding box center [288, 128] width 11 height 6
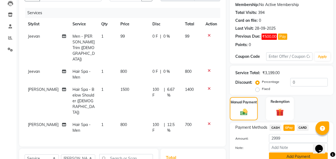
click at [292, 156] on button "Add Payment" at bounding box center [298, 157] width 59 height 8
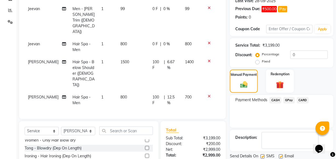
scroll to position [114, 0]
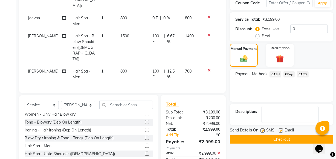
click at [294, 137] on button "Checkout" at bounding box center [281, 140] width 103 height 8
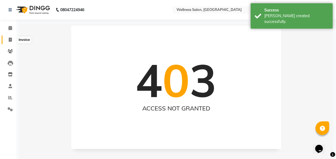
click at [10, 42] on span at bounding box center [10, 40] width 10 height 6
select select "service"
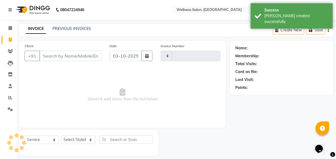
scroll to position [5, 0]
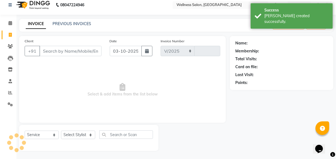
select select "4872"
type input "1615"
click at [114, 50] on input "03-10-2025" at bounding box center [126, 51] width 32 height 10
select select "10"
select select "2025"
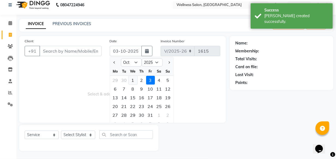
click at [132, 81] on div "1" at bounding box center [133, 80] width 9 height 9
type input "01-10-2025"
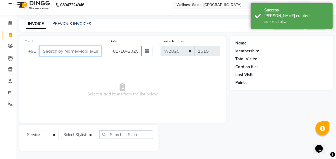
click at [59, 52] on input "Client" at bounding box center [70, 51] width 62 height 10
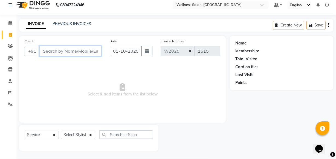
click at [57, 52] on input "Client" at bounding box center [70, 51] width 62 height 10
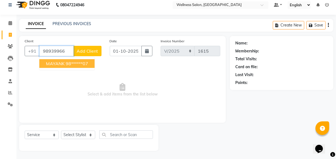
click at [55, 63] on span "MAYANK" at bounding box center [55, 63] width 19 height 5
type input "98******07"
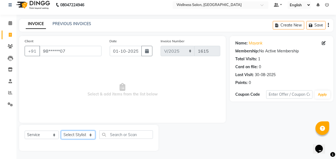
click at [75, 138] on select "Select Stylist Academy Babita [PERSON_NAME] Manager [PERSON_NAME]" at bounding box center [78, 135] width 34 height 8
select select "61588"
click at [61, 131] on select "Select Stylist Academy Babita [PERSON_NAME] Manager [PERSON_NAME]" at bounding box center [78, 135] width 34 height 8
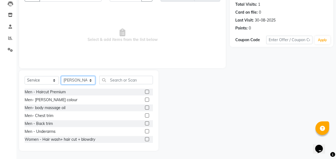
scroll to position [89, 0]
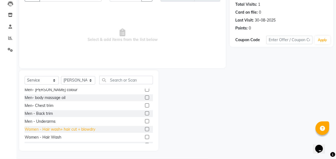
click at [88, 129] on div "Women - Hair wash+ hair cut + blowdry" at bounding box center [60, 130] width 71 height 6
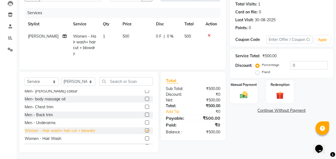
checkbox input "false"
click at [241, 98] on img at bounding box center [243, 95] width 13 height 9
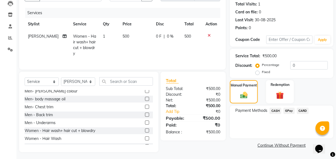
click at [289, 110] on span "GPay" at bounding box center [288, 111] width 11 height 6
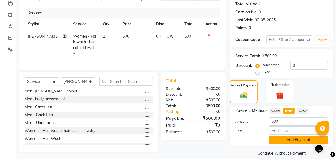
click at [299, 142] on button "Add Payment" at bounding box center [298, 140] width 59 height 8
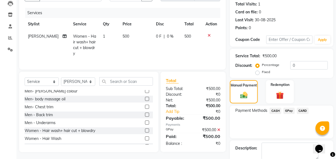
scroll to position [89, 0]
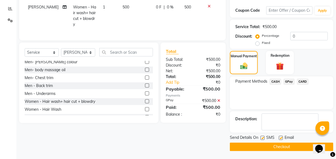
click at [287, 149] on button "Checkout" at bounding box center [281, 147] width 103 height 8
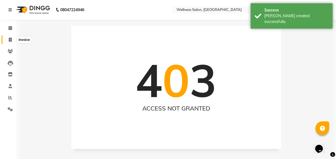
click at [9, 38] on icon at bounding box center [10, 40] width 3 height 4
select select "service"
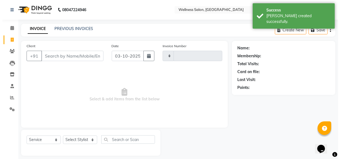
scroll to position [5, 0]
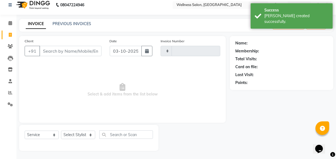
type input "1616"
select select "4872"
click at [117, 51] on input "03-10-2025" at bounding box center [126, 51] width 32 height 10
select select "10"
select select "2025"
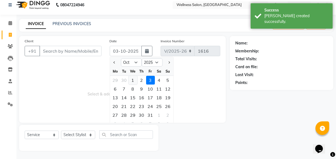
click at [134, 82] on div "1" at bounding box center [133, 80] width 9 height 9
type input "01-10-2025"
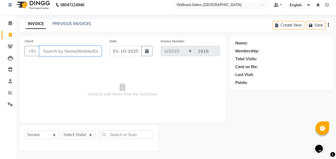
click at [69, 52] on input "Client" at bounding box center [70, 51] width 62 height 10
type input "7207845508"
click at [84, 52] on span "Add Client" at bounding box center [88, 50] width 22 height 5
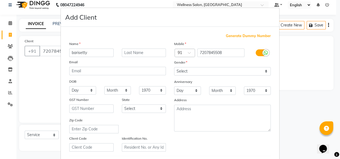
type input "barisetty"
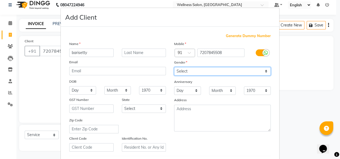
click at [180, 71] on select "Select Male Female Other Prefer Not To Say" at bounding box center [222, 71] width 97 height 8
select select "male"
click at [174, 67] on select "Select Male Female Other Prefer Not To Say" at bounding box center [222, 71] width 97 height 8
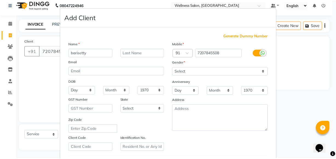
scroll to position [95, 0]
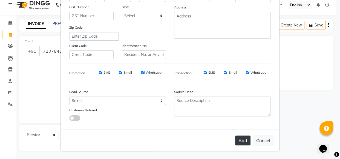
click at [240, 141] on button "Add" at bounding box center [242, 141] width 15 height 10
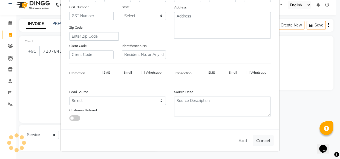
type input "72******08"
select select
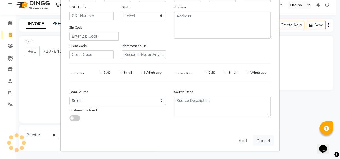
select select
checkbox input "false"
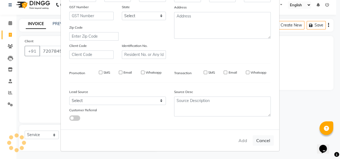
checkbox input "false"
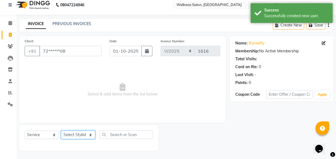
click at [83, 137] on select "Select Stylist Academy Babita [PERSON_NAME] Manager [PERSON_NAME]" at bounding box center [78, 135] width 34 height 8
select select "30854"
click at [61, 131] on select "Select Stylist Academy Babita [PERSON_NAME] Manager [PERSON_NAME]" at bounding box center [78, 135] width 34 height 8
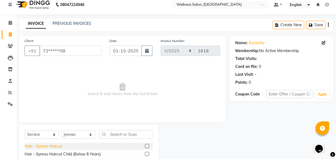
click at [51, 146] on div "Hair - Xpreso Haircut" at bounding box center [43, 147] width 37 height 6
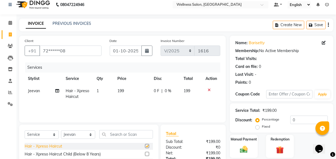
checkbox input "false"
click at [51, 154] on div "Hair - Xpreso Haircut Child (Below 8 Years)" at bounding box center [63, 155] width 76 height 6
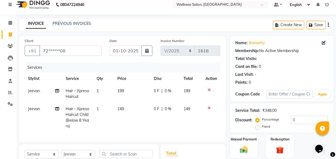
checkbox input "false"
click at [244, 152] on img at bounding box center [243, 149] width 13 height 9
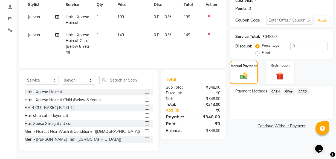
click at [286, 89] on span "GPay" at bounding box center [288, 92] width 11 height 6
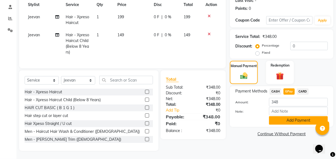
click at [293, 117] on button "Add Payment" at bounding box center [298, 121] width 59 height 8
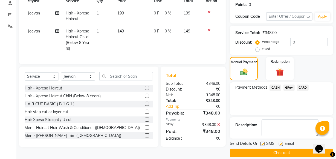
click at [285, 152] on button "Checkout" at bounding box center [281, 153] width 103 height 8
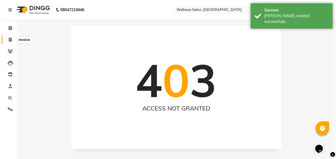
click at [11, 41] on icon at bounding box center [10, 40] width 3 height 4
select select "service"
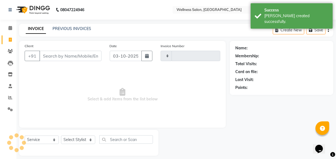
scroll to position [5, 0]
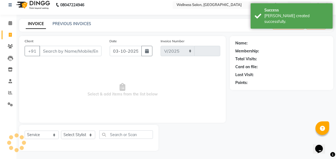
select select "4872"
type input "1617"
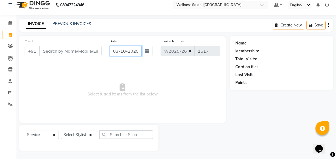
click at [113, 50] on input "03-10-2025" at bounding box center [126, 51] width 32 height 10
select select "10"
select select "2025"
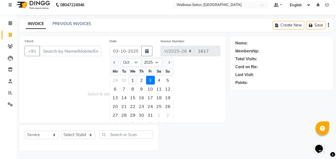
click at [131, 79] on div "1" at bounding box center [133, 80] width 9 height 9
type input "01-10-2025"
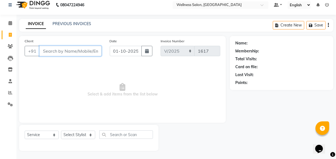
click at [81, 51] on input "Client" at bounding box center [70, 51] width 62 height 10
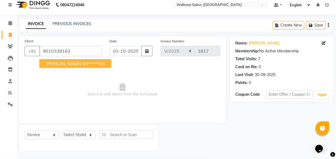
click at [57, 63] on span "sailesh" at bounding box center [63, 63] width 35 height 5
type input "90******63"
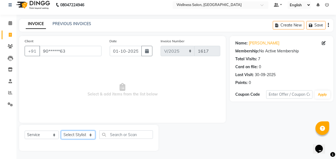
click at [74, 133] on select "Select Stylist Academy Babita [PERSON_NAME] Manager [PERSON_NAME]" at bounding box center [78, 135] width 34 height 8
select select "30854"
click at [61, 131] on select "Select Stylist Academy Babita [PERSON_NAME] Manager [PERSON_NAME]" at bounding box center [78, 135] width 34 height 8
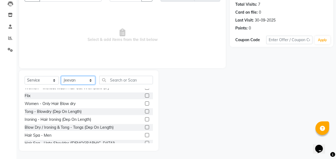
scroll to position [159, 0]
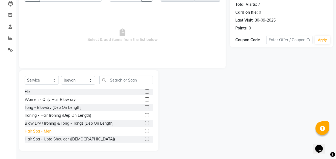
click at [47, 131] on div "Hair Spa - Men" at bounding box center [38, 132] width 27 height 6
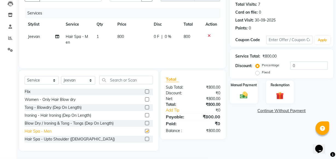
checkbox input "false"
click at [244, 94] on img at bounding box center [243, 95] width 13 height 9
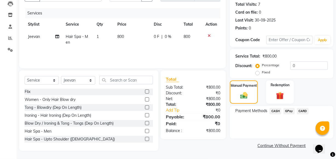
click at [287, 111] on span "GPay" at bounding box center [288, 111] width 11 height 6
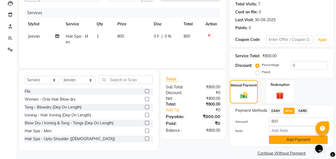
click at [295, 140] on button "Add Payment" at bounding box center [298, 140] width 59 height 8
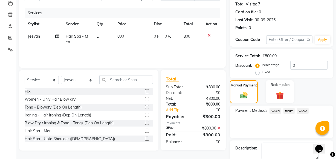
scroll to position [89, 0]
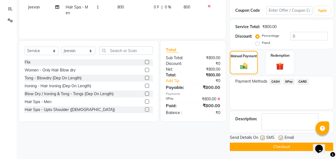
click at [288, 147] on button "Checkout" at bounding box center [281, 147] width 103 height 8
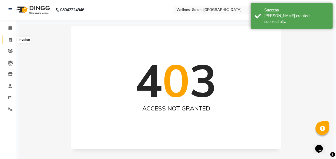
click at [11, 39] on icon at bounding box center [10, 40] width 3 height 4
select select "service"
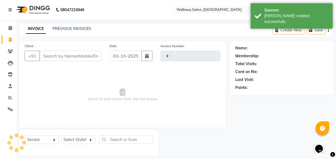
scroll to position [5, 0]
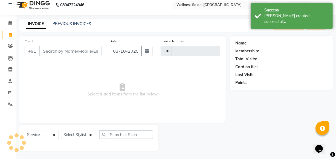
type input "1618"
select select "4872"
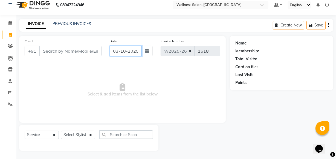
click at [116, 49] on input "03-10-2025" at bounding box center [126, 51] width 32 height 10
select select "10"
select select "2025"
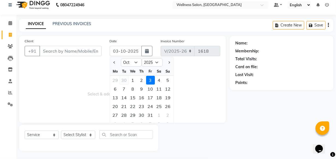
click at [123, 81] on div "30" at bounding box center [124, 80] width 9 height 9
type input "30-09-2025"
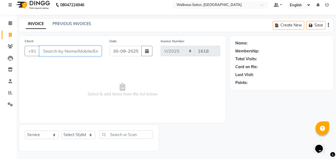
click at [71, 50] on input "Client" at bounding box center [70, 51] width 62 height 10
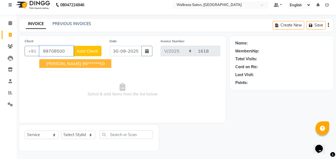
type input "99708500"
click at [113, 50] on input "30-09-2025" at bounding box center [126, 51] width 32 height 10
select select "9"
select select "2025"
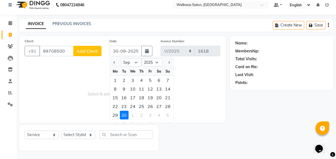
click at [133, 115] on div "1" at bounding box center [133, 115] width 9 height 9
type input "01-10-2025"
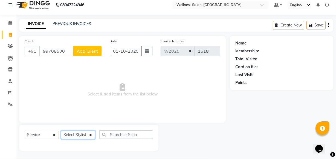
click at [76, 135] on select "Select Stylist Academy Babita [PERSON_NAME] Manager [PERSON_NAME]" at bounding box center [78, 135] width 34 height 8
select select "30219"
click at [61, 131] on select "Select Stylist Academy Babita [PERSON_NAME] Manager [PERSON_NAME]" at bounding box center [78, 135] width 34 height 8
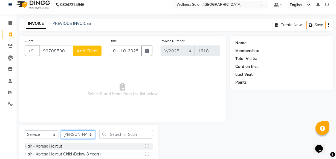
scroll to position [60, 0]
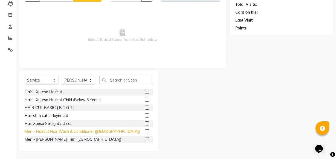
click at [85, 131] on div "Men - Haircut Hair Wash & Conditioner ([DEMOGRAPHIC_DATA])" at bounding box center [82, 132] width 115 height 6
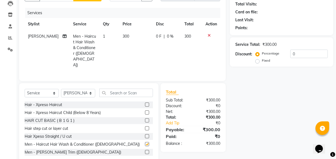
checkbox input "false"
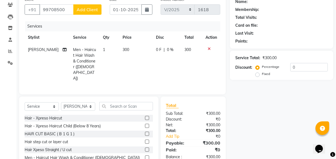
scroll to position [27, 0]
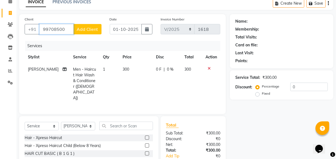
click at [66, 28] on input "99708500" at bounding box center [56, 29] width 34 height 10
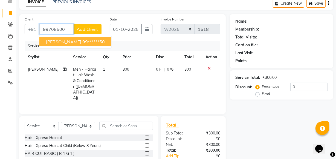
click at [54, 40] on span "PARAG" at bounding box center [63, 41] width 35 height 5
type input "99******50"
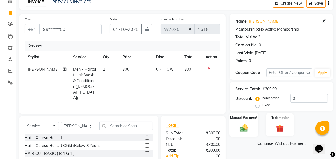
click at [245, 131] on img at bounding box center [243, 128] width 13 height 9
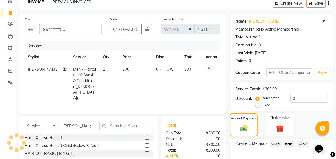
click at [287, 144] on span "GPay" at bounding box center [288, 144] width 11 height 6
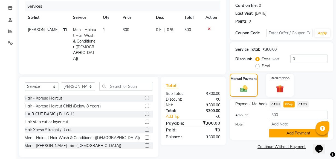
click at [295, 131] on button "Add Payment" at bounding box center [298, 133] width 59 height 8
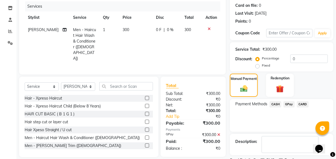
scroll to position [89, 0]
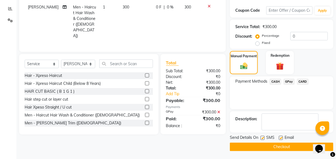
click at [283, 146] on button "Checkout" at bounding box center [281, 147] width 103 height 8
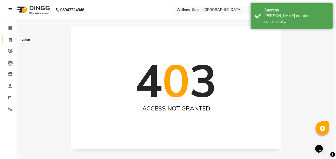
click at [9, 39] on icon at bounding box center [10, 40] width 3 height 4
select select "service"
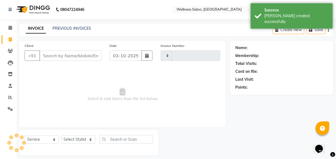
scroll to position [5, 0]
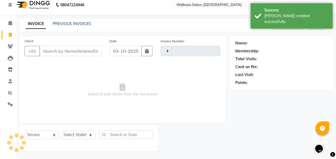
type input "1619"
select select "4872"
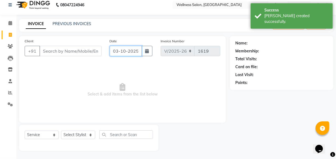
click at [115, 51] on input "03-10-2025" at bounding box center [126, 51] width 32 height 10
select select "10"
select select "2025"
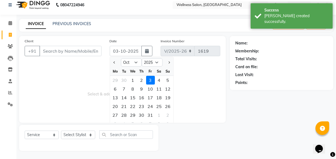
click at [136, 82] on div "1" at bounding box center [133, 80] width 9 height 9
type input "01-10-2025"
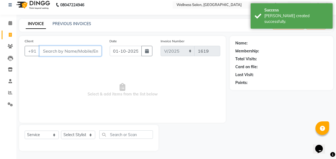
click at [65, 53] on input "Client" at bounding box center [70, 51] width 62 height 10
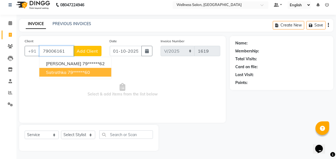
click at [57, 72] on span "satrathka" at bounding box center [56, 72] width 21 height 5
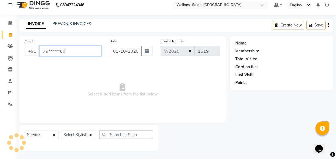
type input "79******60"
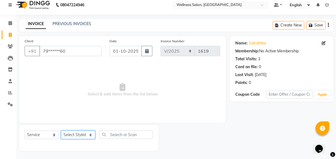
click at [69, 133] on select "Select Stylist Academy Babita [PERSON_NAME] Manager [PERSON_NAME]" at bounding box center [78, 135] width 34 height 8
select select "30854"
click at [61, 131] on select "Select Stylist Academy Babita [PERSON_NAME] Manager [PERSON_NAME]" at bounding box center [78, 135] width 34 height 8
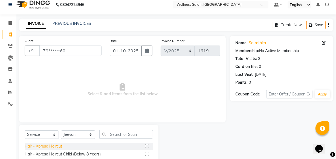
click at [58, 147] on div "Hair - Xpreso Haircut" at bounding box center [43, 147] width 37 height 6
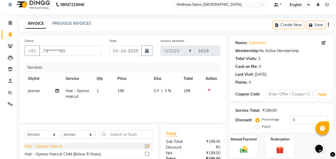
checkbox input "false"
click at [242, 148] on img at bounding box center [243, 149] width 13 height 9
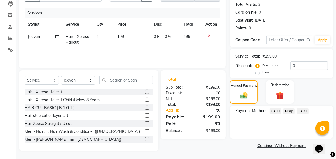
click at [288, 112] on span "GPay" at bounding box center [288, 111] width 11 height 6
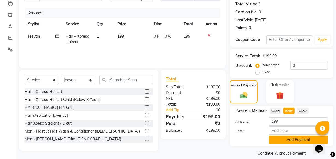
click at [290, 139] on button "Add Payment" at bounding box center [298, 140] width 59 height 8
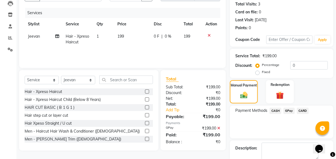
scroll to position [89, 0]
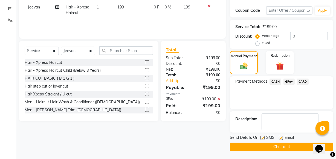
click at [282, 146] on button "Checkout" at bounding box center [281, 147] width 103 height 8
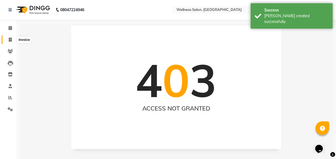
click at [10, 39] on icon at bounding box center [10, 40] width 3 height 4
select select "service"
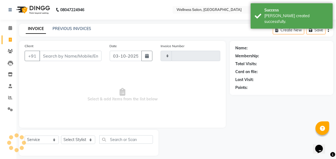
type input "1620"
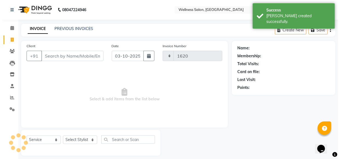
scroll to position [5, 0]
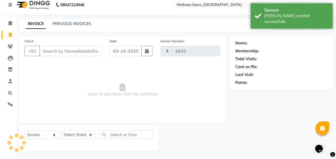
select select "4872"
click at [115, 51] on input "03-10-2025" at bounding box center [126, 51] width 32 height 10
select select "10"
select select "2025"
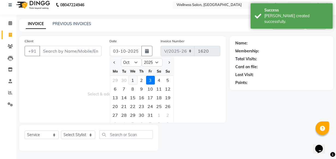
click at [132, 79] on div "1" at bounding box center [133, 80] width 9 height 9
type input "01-10-2025"
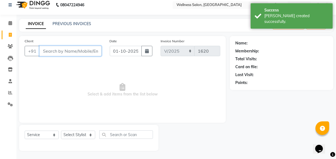
click at [70, 52] on input "Client" at bounding box center [70, 51] width 62 height 10
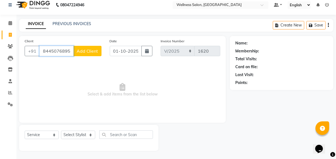
type input "8445076895"
click at [82, 49] on span "Add Client" at bounding box center [88, 50] width 22 height 5
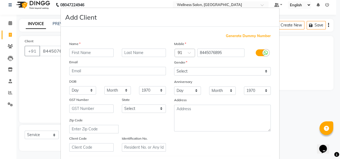
click at [79, 54] on input "text" at bounding box center [91, 53] width 44 height 8
type input "megha"
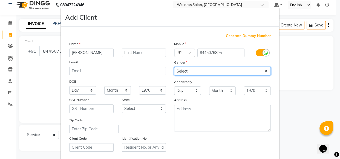
click at [179, 73] on select "Select Male Female Other Prefer Not To Say" at bounding box center [222, 71] width 97 height 8
select select "female"
click at [174, 67] on select "Select Male Female Other Prefer Not To Say" at bounding box center [222, 71] width 97 height 8
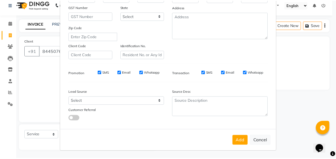
scroll to position [95, 0]
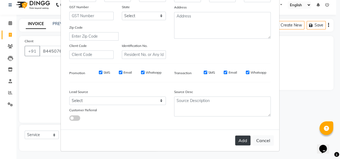
click at [237, 139] on button "Add" at bounding box center [242, 141] width 15 height 10
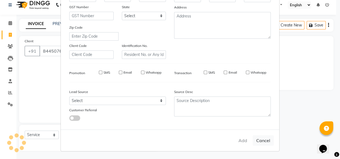
type input "84******95"
select select
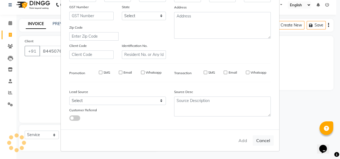
select select
checkbox input "false"
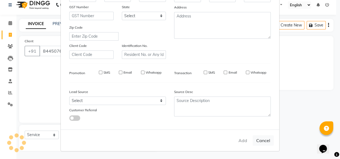
checkbox input "false"
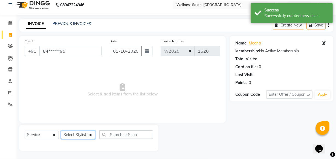
click at [79, 132] on select "Select Stylist Academy Babita [PERSON_NAME] Manager [PERSON_NAME]" at bounding box center [78, 135] width 34 height 8
select select "49199"
click at [61, 131] on select "Select Stylist Academy Babita [PERSON_NAME] Manager [PERSON_NAME]" at bounding box center [78, 135] width 34 height 8
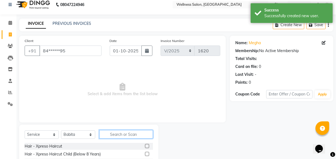
click at [119, 135] on input "text" at bounding box center [126, 134] width 54 height 8
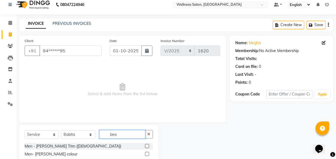
scroll to position [60, 0]
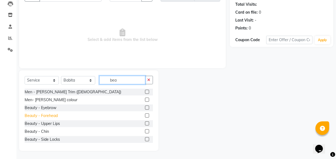
type input "bea"
click at [49, 116] on div "Beauty - Forehead" at bounding box center [41, 116] width 33 height 6
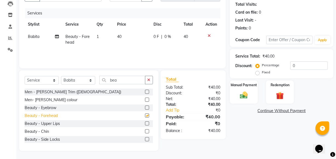
checkbox input "false"
click at [244, 98] on img at bounding box center [243, 95] width 13 height 9
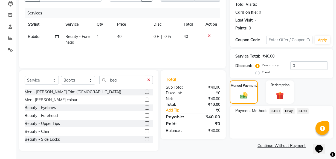
click at [288, 112] on span "GPay" at bounding box center [288, 111] width 11 height 6
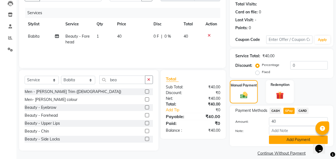
click at [289, 140] on button "Add Payment" at bounding box center [298, 140] width 59 height 8
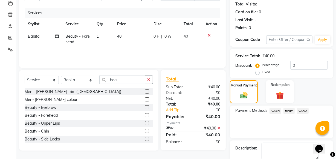
scroll to position [89, 0]
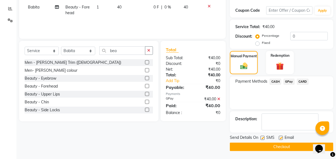
click at [273, 145] on button "Checkout" at bounding box center [281, 147] width 103 height 8
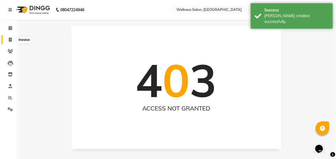
click at [9, 40] on icon at bounding box center [10, 40] width 3 height 4
select select "service"
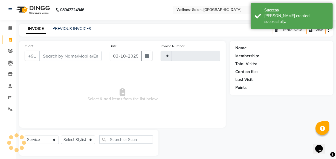
scroll to position [5, 0]
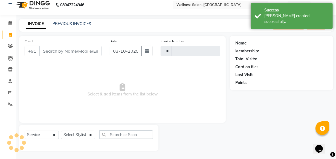
type input "1621"
select select "4872"
click at [116, 51] on input "03-10-2025" at bounding box center [126, 51] width 32 height 10
select select "10"
select select "2025"
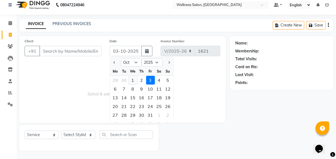
click at [132, 79] on div "1" at bounding box center [133, 80] width 9 height 9
type input "01-10-2025"
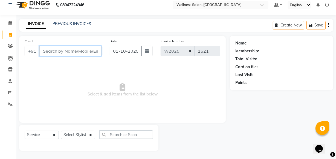
click at [68, 50] on input "Client" at bounding box center [70, 51] width 62 height 10
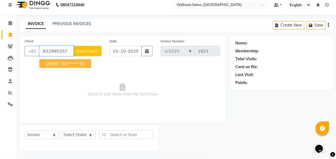
click at [63, 65] on ngb-highlight "83******76" at bounding box center [73, 63] width 22 height 5
type input "83******76"
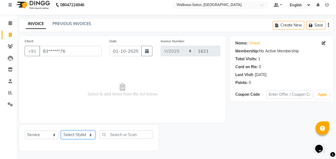
click at [71, 137] on select "Select Stylist Academy Babita [PERSON_NAME] Manager [PERSON_NAME]" at bounding box center [78, 135] width 34 height 8
select select "30854"
click at [61, 131] on select "Select Stylist Academy Babita [PERSON_NAME] Manager [PERSON_NAME]" at bounding box center [78, 135] width 34 height 8
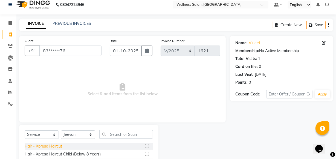
click at [47, 147] on div "Hair - Xpreso Haircut" at bounding box center [43, 147] width 37 height 6
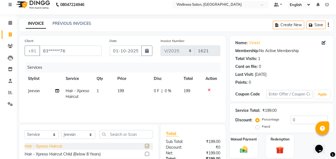
checkbox input "false"
click at [50, 154] on div "Hair - Xpreso Haircut Child (Below 8 Years)" at bounding box center [63, 155] width 76 height 6
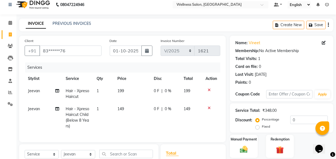
checkbox input "false"
click at [242, 152] on img at bounding box center [243, 149] width 13 height 9
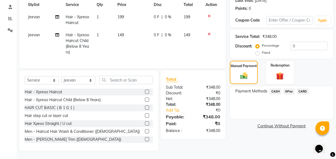
click at [288, 89] on span "GPay" at bounding box center [288, 92] width 11 height 6
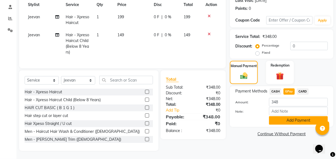
click at [287, 117] on button "Add Payment" at bounding box center [298, 121] width 59 height 8
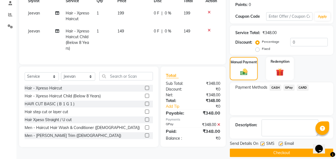
click at [283, 153] on button "Checkout" at bounding box center [281, 153] width 103 height 8
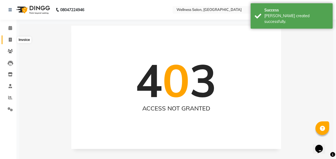
click at [10, 39] on icon at bounding box center [10, 40] width 3 height 4
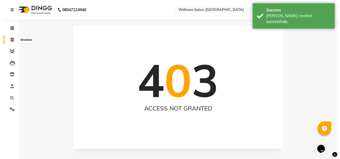
scroll to position [5, 0]
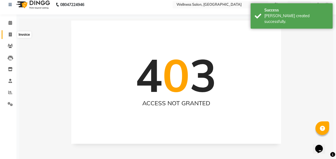
select select "service"
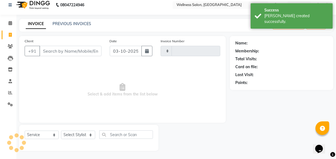
type input "1622"
select select "4872"
click at [116, 51] on input "03-10-2025" at bounding box center [126, 51] width 32 height 10
select select "10"
select select "2025"
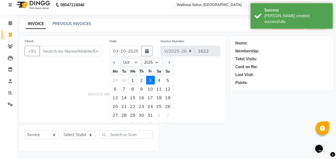
click at [132, 79] on div "1" at bounding box center [133, 80] width 9 height 9
type input "01-10-2025"
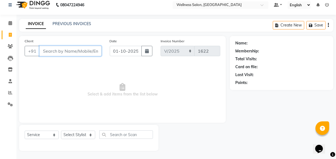
click at [50, 54] on input "Client" at bounding box center [70, 51] width 62 height 10
type input "7875718883"
click at [91, 53] on span "Add Client" at bounding box center [88, 50] width 22 height 5
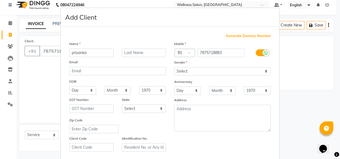
type input "priyanka"
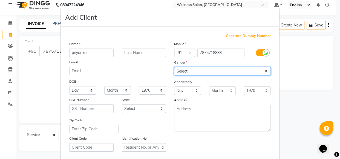
click at [177, 71] on select "Select Male Female Other Prefer Not To Say" at bounding box center [222, 71] width 97 height 8
click at [174, 67] on select "Select Male Female Other Prefer Not To Say" at bounding box center [222, 71] width 97 height 8
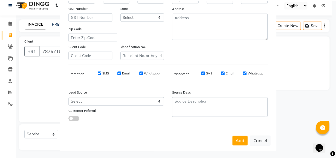
scroll to position [95, 0]
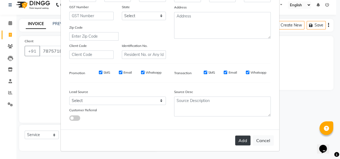
click at [241, 142] on button "Add" at bounding box center [242, 141] width 15 height 10
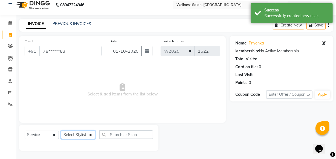
click at [74, 132] on select "Select Stylist Academy Babita [PERSON_NAME] Manager [PERSON_NAME]" at bounding box center [78, 135] width 34 height 8
click at [61, 131] on select "Select Stylist Academy Babita [PERSON_NAME] Manager [PERSON_NAME]" at bounding box center [78, 135] width 34 height 8
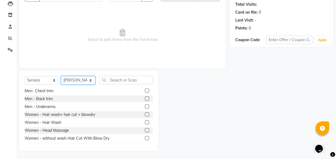
scroll to position [109, 0]
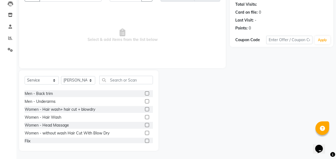
click at [104, 133] on div "Women - without wash Hair Cut With Blow Dry" at bounding box center [67, 134] width 85 height 6
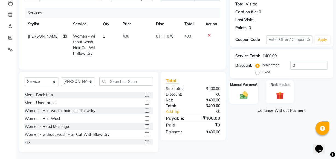
click at [246, 97] on img at bounding box center [243, 95] width 13 height 9
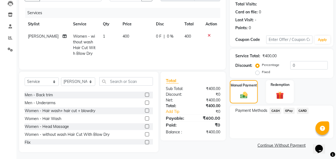
click at [286, 112] on span "GPay" at bounding box center [288, 111] width 11 height 6
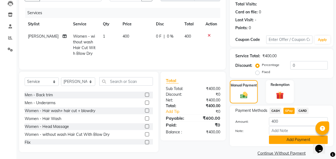
click at [288, 139] on button "Add Payment" at bounding box center [298, 140] width 59 height 8
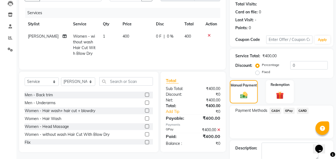
drag, startPoint x: 339, startPoint y: 151, endPoint x: 14, endPoint y: 11, distance: 353.5
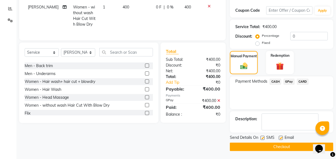
click at [300, 146] on button "Checkout" at bounding box center [281, 147] width 103 height 8
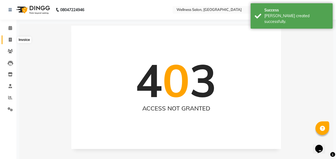
click at [9, 38] on icon at bounding box center [10, 40] width 3 height 4
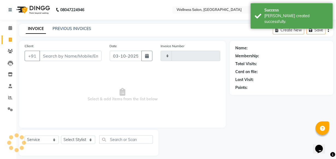
scroll to position [5, 0]
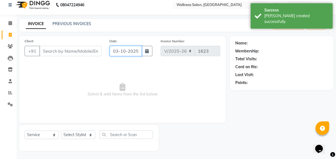
click at [114, 51] on input "03-10-2025" at bounding box center [126, 51] width 32 height 10
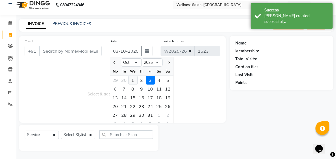
click at [131, 79] on div "1" at bounding box center [133, 80] width 9 height 9
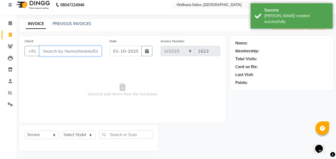
click at [79, 53] on input "Client" at bounding box center [70, 51] width 62 height 10
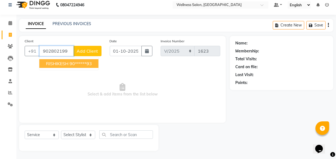
click at [82, 62] on ngb-highlight "90******93" at bounding box center [80, 63] width 22 height 5
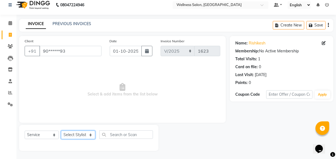
click at [74, 134] on select "Select Stylist Academy Babita [PERSON_NAME] Manager [PERSON_NAME]" at bounding box center [78, 135] width 34 height 8
click at [61, 131] on select "Select Stylist Academy Babita [PERSON_NAME] Manager [PERSON_NAME]" at bounding box center [78, 135] width 34 height 8
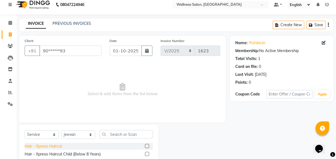
click at [56, 147] on div "Hair - Xpreso Haircut" at bounding box center [43, 147] width 37 height 6
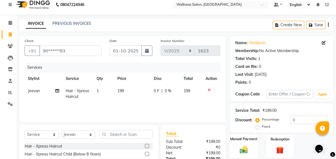
click at [248, 152] on img at bounding box center [243, 149] width 13 height 9
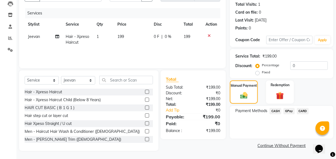
click at [291, 112] on span "GPay" at bounding box center [288, 111] width 11 height 6
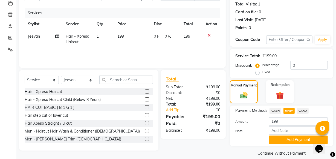
click at [297, 139] on button "Add Payment" at bounding box center [298, 140] width 59 height 8
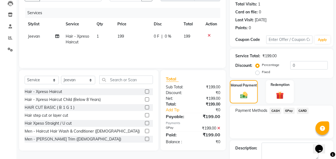
scroll to position [89, 0]
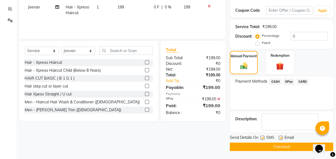
click at [297, 148] on button "Checkout" at bounding box center [281, 147] width 103 height 8
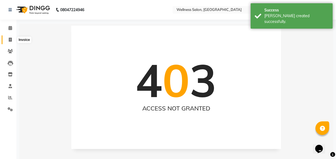
click at [10, 40] on icon at bounding box center [10, 40] width 3 height 4
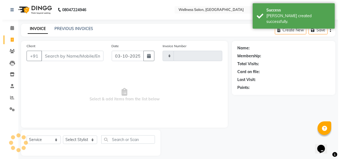
scroll to position [5, 0]
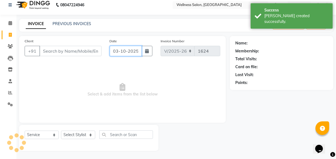
click at [115, 50] on input "03-10-2025" at bounding box center [126, 51] width 32 height 10
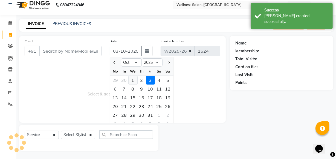
click at [132, 82] on div "1" at bounding box center [133, 80] width 9 height 9
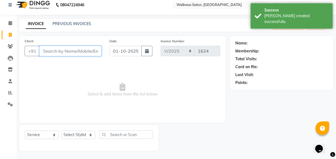
click at [64, 53] on input "Client" at bounding box center [70, 51] width 62 height 10
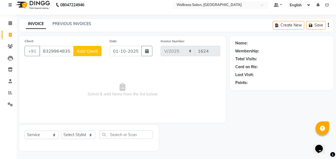
click at [82, 51] on span "Add Client" at bounding box center [88, 50] width 22 height 5
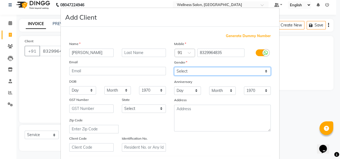
click at [183, 71] on select "Select Male Female Other Prefer Not To Say" at bounding box center [222, 71] width 97 height 8
click at [174, 67] on select "Select Male Female Other Prefer Not To Say" at bounding box center [222, 71] width 97 height 8
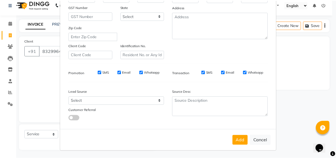
scroll to position [95, 0]
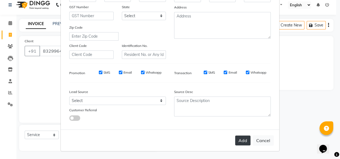
click at [243, 141] on button "Add" at bounding box center [242, 141] width 15 height 10
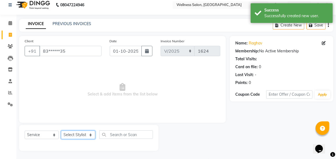
click at [65, 135] on select "Select Stylist Academy Babita [PERSON_NAME] Manager [PERSON_NAME]" at bounding box center [78, 135] width 34 height 8
click at [61, 131] on select "Select Stylist Academy Babita [PERSON_NAME] Manager [PERSON_NAME]" at bounding box center [78, 135] width 34 height 8
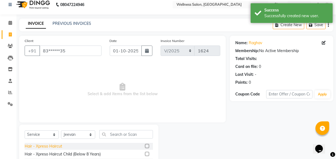
click at [54, 148] on div "Hair - Xpreso Haircut" at bounding box center [43, 147] width 37 height 6
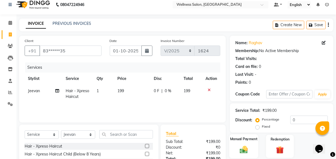
click at [246, 152] on img at bounding box center [243, 149] width 13 height 9
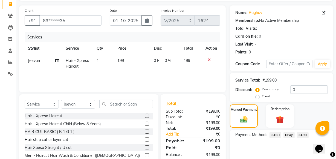
scroll to position [60, 0]
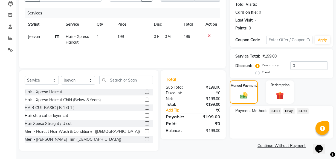
click at [288, 109] on span "GPay" at bounding box center [288, 111] width 11 height 6
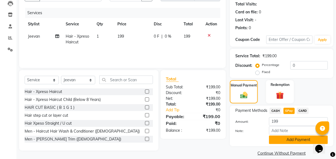
click at [295, 141] on button "Add Payment" at bounding box center [298, 140] width 59 height 8
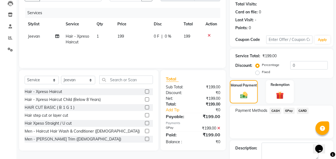
drag, startPoint x: 339, startPoint y: 150, endPoint x: 9, endPoint y: 16, distance: 356.6
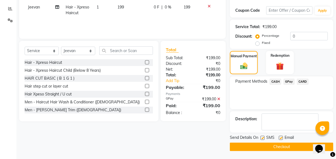
click at [279, 149] on button "Checkout" at bounding box center [281, 147] width 103 height 8
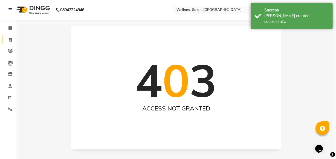
click at [11, 39] on icon at bounding box center [10, 40] width 3 height 4
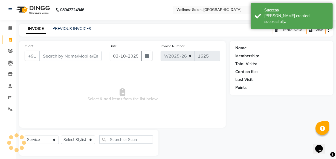
scroll to position [5, 0]
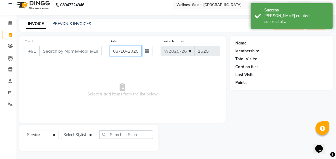
click at [115, 50] on input "03-10-2025" at bounding box center [126, 51] width 32 height 10
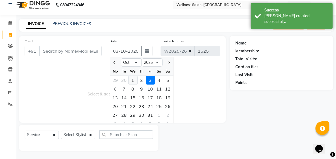
click at [133, 80] on div "1" at bounding box center [133, 80] width 9 height 9
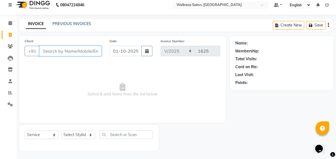
click at [57, 52] on input "Client" at bounding box center [70, 51] width 62 height 10
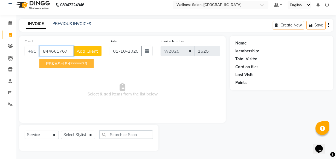
click at [62, 64] on span "PRKASH" at bounding box center [55, 63] width 18 height 5
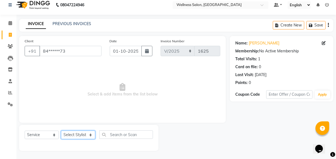
click at [76, 133] on select "Select Stylist Academy Babita [PERSON_NAME] Manager [PERSON_NAME]" at bounding box center [78, 135] width 34 height 8
click at [61, 131] on select "Select Stylist Academy Babita [PERSON_NAME] Manager [PERSON_NAME]" at bounding box center [78, 135] width 34 height 8
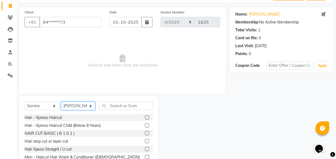
scroll to position [60, 0]
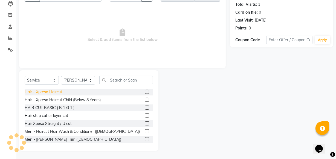
click at [57, 94] on div "Hair - Xpreso Haircut" at bounding box center [43, 92] width 37 height 6
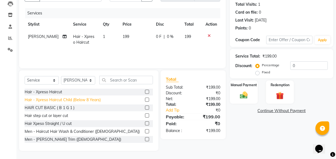
click at [58, 98] on div "Hair - Xpreso Haircut Child (Below 8 Years)" at bounding box center [63, 100] width 76 height 6
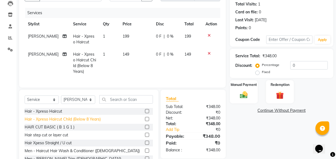
click at [75, 154] on div "Men - Haircut Hair Wash & Conditioner ([DEMOGRAPHIC_DATA])" at bounding box center [82, 152] width 115 height 6
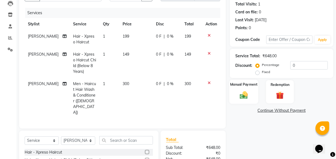
click at [245, 97] on img at bounding box center [243, 95] width 13 height 9
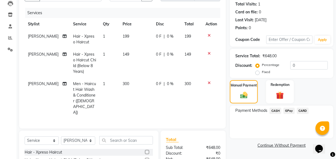
click at [291, 109] on span "GPay" at bounding box center [288, 111] width 11 height 6
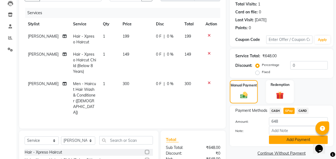
click at [290, 140] on button "Add Payment" at bounding box center [298, 140] width 59 height 8
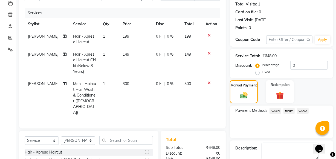
scroll to position [113, 0]
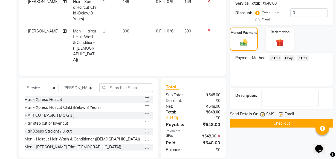
click at [282, 123] on button "Checkout" at bounding box center [281, 124] width 103 height 8
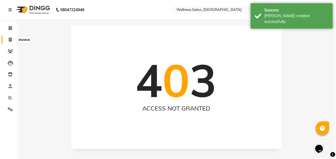
click at [10, 40] on icon at bounding box center [10, 40] width 3 height 4
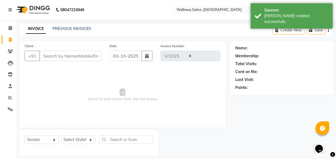
scroll to position [5, 0]
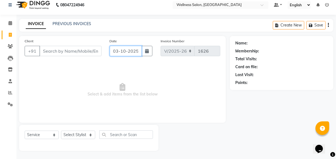
click at [114, 48] on input "03-10-2025" at bounding box center [126, 51] width 32 height 10
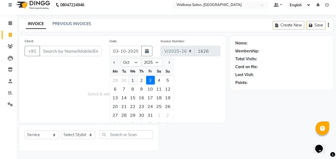
click at [132, 80] on div "1" at bounding box center [133, 80] width 9 height 9
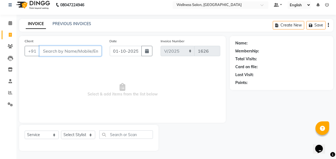
click at [85, 51] on input "Client" at bounding box center [70, 51] width 62 height 10
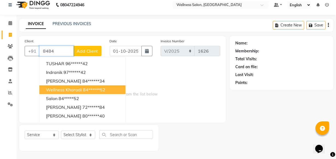
click at [83, 88] on ngb-highlight "84******52" at bounding box center [94, 89] width 22 height 5
click at [83, 88] on span "Select & add items from the list below" at bounding box center [123, 90] width 196 height 55
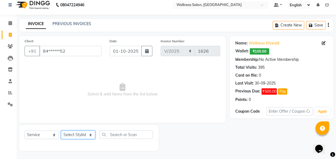
click at [84, 132] on select "Select Stylist Academy Babita [PERSON_NAME] Manager [PERSON_NAME]" at bounding box center [78, 135] width 34 height 8
click at [61, 131] on select "Select Stylist Academy Babita [PERSON_NAME] Manager [PERSON_NAME]" at bounding box center [78, 135] width 34 height 8
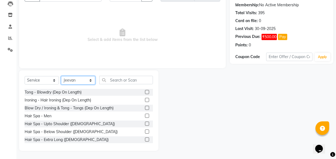
scroll to position [179, 0]
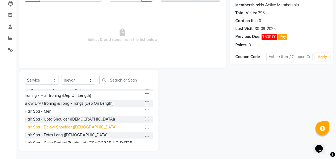
click at [57, 126] on div "Hair Spa - Below Shoulder ([DEMOGRAPHIC_DATA])" at bounding box center [71, 128] width 93 height 6
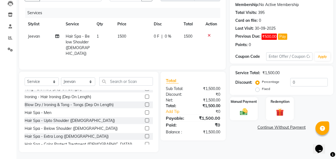
click at [156, 36] on span "0 F" at bounding box center [156, 37] width 5 height 6
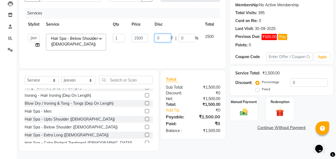
click at [163, 35] on input "0" at bounding box center [163, 38] width 16 height 8
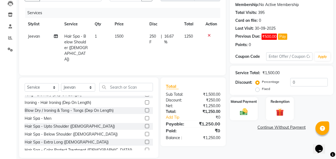
click at [207, 46] on tr "Jeevan Hair Spa - Below Shoulder (Female) 1 1500 250 F | 16.67 % 1250" at bounding box center [123, 47] width 196 height 35
click at [90, 83] on select "Select Stylist Academy Babita [PERSON_NAME] Manager [PERSON_NAME]" at bounding box center [78, 87] width 34 height 8
click at [61, 83] on select "Select Stylist Academy Babita [PERSON_NAME] Manager [PERSON_NAME]" at bounding box center [78, 87] width 34 height 8
click at [50, 140] on div "Hair Spa - Extra Long ([DEMOGRAPHIC_DATA])" at bounding box center [67, 143] width 84 height 6
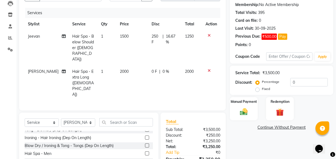
click at [152, 69] on span "0 F" at bounding box center [154, 72] width 5 height 6
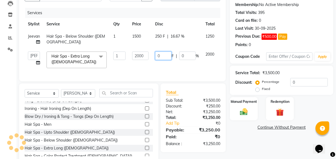
click at [161, 56] on input "0" at bounding box center [163, 56] width 16 height 8
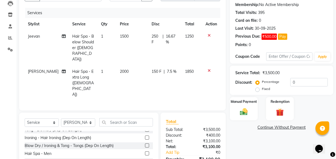
click at [189, 66] on tr "Nishikant Hair Spa - Extra Long (Female) 1 2000 150 F | 7.5 % 1850" at bounding box center [123, 83] width 196 height 35
click at [92, 119] on select "Select Stylist Academy Babita [PERSON_NAME] Manager [PERSON_NAME]" at bounding box center [78, 123] width 34 height 8
click at [61, 119] on select "Select Stylist Academy Babita [PERSON_NAME] Manager [PERSON_NAME]" at bounding box center [78, 123] width 34 height 8
click at [47, 151] on div "Hair Spa - Men" at bounding box center [38, 154] width 27 height 6
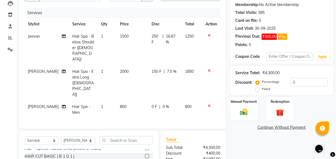
scroll to position [0, 0]
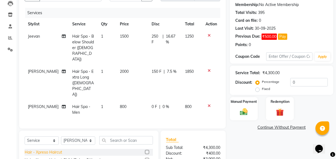
click at [40, 150] on div "Hair - Xpreso Haircut" at bounding box center [43, 153] width 37 height 6
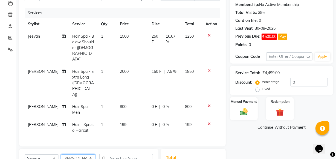
click at [89, 155] on select "Select Stylist Academy Babita [PERSON_NAME] Manager [PERSON_NAME]" at bounding box center [78, 159] width 34 height 8
click at [61, 155] on select "Select Stylist Academy Babita [PERSON_NAME] Manager [PERSON_NAME]" at bounding box center [78, 159] width 34 height 8
click at [121, 155] on input "text" at bounding box center [126, 159] width 54 height 8
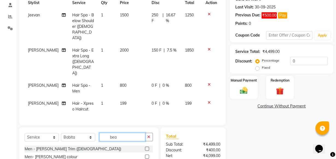
scroll to position [119, 0]
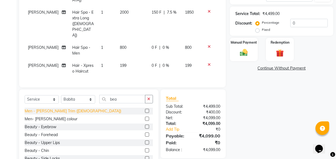
click at [49, 124] on div "Beauty - Eyebrow" at bounding box center [41, 127] width 32 height 6
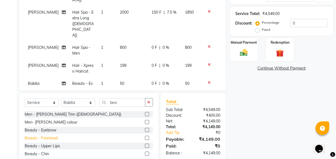
click at [46, 136] on div "Beauty - Forehead" at bounding box center [41, 139] width 33 height 6
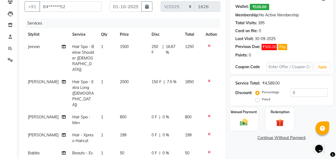
scroll to position [40, 0]
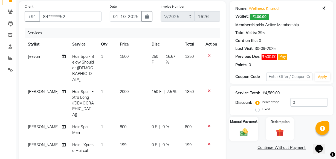
click at [241, 134] on img at bounding box center [243, 132] width 13 height 9
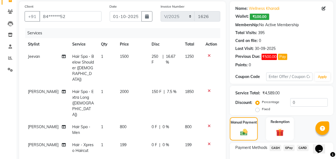
click at [288, 148] on span "GPay" at bounding box center [288, 148] width 11 height 6
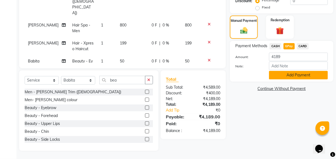
click at [298, 75] on button "Add Payment" at bounding box center [298, 75] width 59 height 8
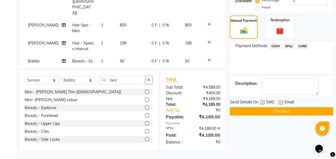
click at [286, 113] on button "Checkout" at bounding box center [281, 112] width 103 height 8
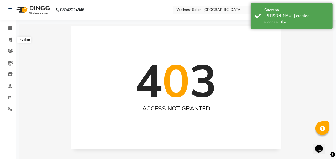
click at [10, 39] on icon at bounding box center [10, 40] width 3 height 4
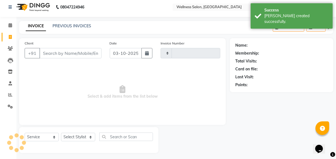
scroll to position [5, 0]
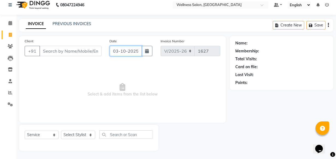
click at [115, 50] on input "03-10-2025" at bounding box center [126, 51] width 32 height 10
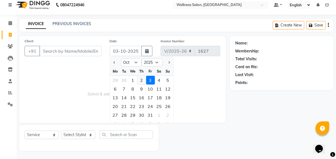
click at [141, 80] on div "2" at bounding box center [141, 80] width 9 height 9
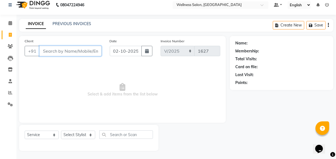
click at [73, 51] on input "Client" at bounding box center [70, 51] width 62 height 10
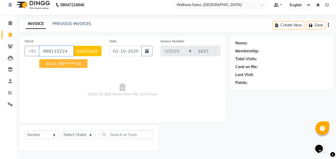
click at [71, 64] on ngb-highlight "98******40" at bounding box center [70, 63] width 22 height 5
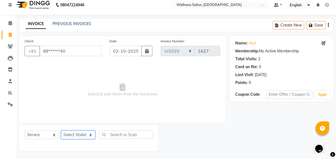
click at [69, 135] on select "Select Stylist Academy Babita [PERSON_NAME] Manager [PERSON_NAME]" at bounding box center [78, 135] width 34 height 8
click at [66, 134] on select "Select Stylist Academy Babita [PERSON_NAME] Manager [PERSON_NAME]" at bounding box center [78, 135] width 34 height 8
click at [67, 134] on select "Select Stylist Academy Babita [PERSON_NAME] Manager [PERSON_NAME]" at bounding box center [78, 135] width 34 height 8
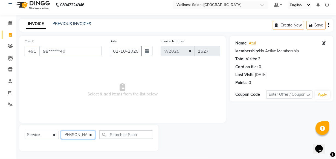
click at [61, 131] on select "Select Stylist Academy Babita [PERSON_NAME] Manager [PERSON_NAME]" at bounding box center [78, 135] width 34 height 8
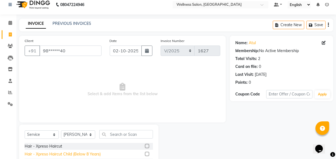
click at [65, 154] on div "Hair - Xpreso Haircut Child (Below 8 Years)" at bounding box center [63, 155] width 76 height 6
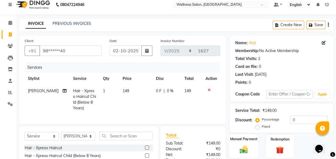
click at [243, 150] on img at bounding box center [243, 149] width 13 height 9
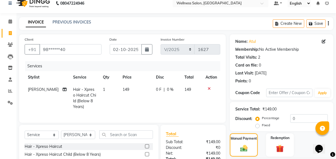
scroll to position [65, 0]
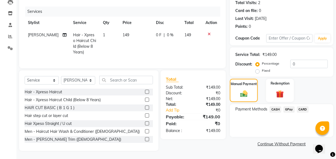
click at [288, 107] on span "GPay" at bounding box center [288, 110] width 11 height 6
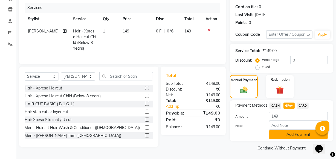
click at [291, 134] on button "Add Payment" at bounding box center [298, 135] width 59 height 8
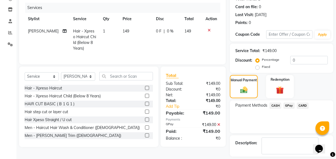
scroll to position [89, 0]
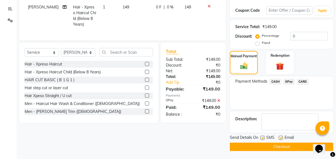
click at [299, 145] on button "Checkout" at bounding box center [281, 147] width 103 height 8
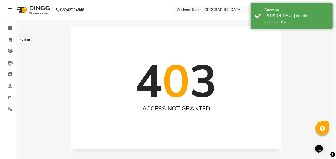
click at [9, 38] on icon at bounding box center [10, 40] width 3 height 4
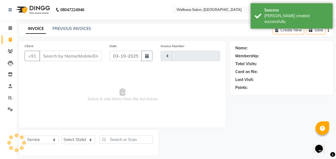
scroll to position [5, 0]
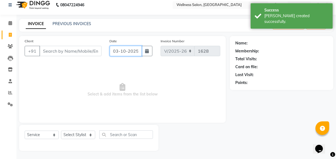
click at [115, 50] on input "03-10-2025" at bounding box center [126, 51] width 32 height 10
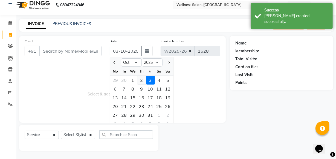
click at [142, 81] on div "2" at bounding box center [141, 80] width 9 height 9
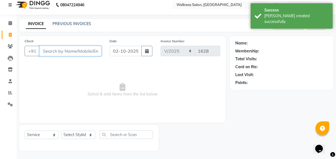
click at [53, 51] on input "Client" at bounding box center [70, 51] width 62 height 10
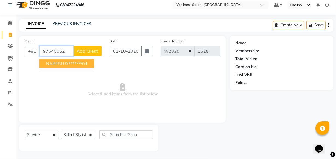
click at [52, 65] on span "NARESH" at bounding box center [55, 63] width 18 height 5
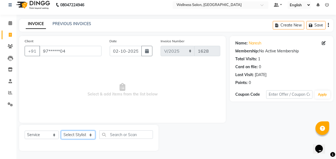
click at [75, 137] on select "Select Stylist Academy Babita [PERSON_NAME] Manager [PERSON_NAME]" at bounding box center [78, 135] width 34 height 8
click at [61, 131] on select "Select Stylist Academy Babita [PERSON_NAME] Manager [PERSON_NAME]" at bounding box center [78, 135] width 34 height 8
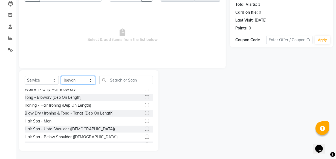
scroll to position [172, 0]
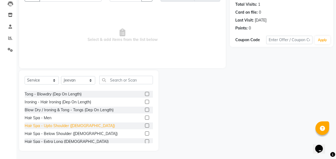
click at [52, 126] on div "Hair Spa - Upto Shoulder ([DEMOGRAPHIC_DATA])" at bounding box center [70, 126] width 90 height 6
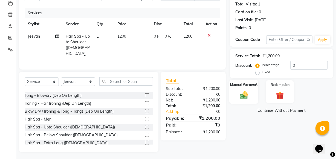
click at [242, 97] on img at bounding box center [243, 95] width 13 height 9
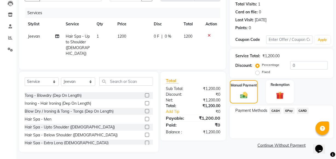
click at [287, 112] on span "GPay" at bounding box center [288, 111] width 11 height 6
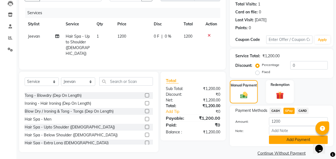
click at [290, 140] on button "Add Payment" at bounding box center [298, 140] width 59 height 8
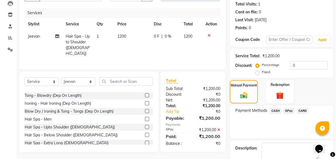
scroll to position [89, 0]
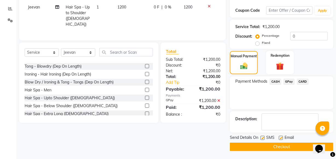
click at [293, 145] on button "Checkout" at bounding box center [281, 147] width 103 height 8
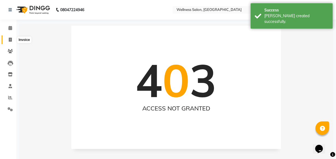
click at [10, 39] on icon at bounding box center [10, 40] width 3 height 4
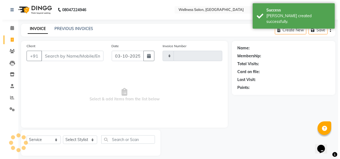
scroll to position [5, 0]
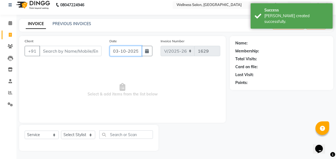
click at [115, 49] on input "03-10-2025" at bounding box center [126, 51] width 32 height 10
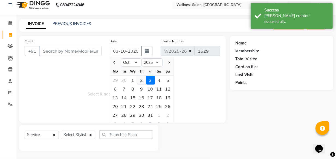
click at [141, 82] on div "2" at bounding box center [141, 80] width 9 height 9
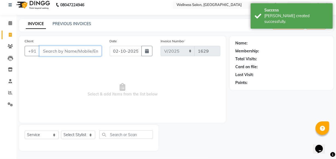
click at [76, 49] on input "Client" at bounding box center [70, 51] width 62 height 10
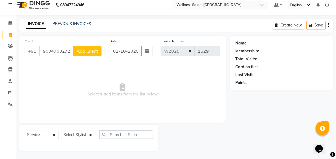
click at [77, 50] on span "Add Client" at bounding box center [88, 50] width 22 height 5
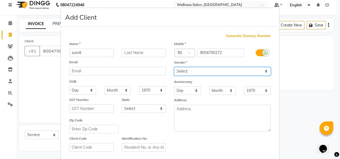
click at [182, 72] on select "Select Male Female Other Prefer Not To Say" at bounding box center [222, 71] width 97 height 8
click at [174, 67] on select "Select Male Female Other Prefer Not To Say" at bounding box center [222, 71] width 97 height 8
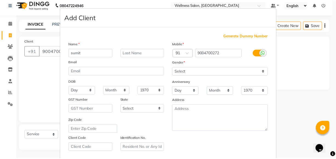
scroll to position [95, 0]
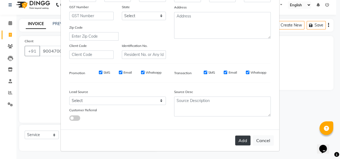
click at [239, 141] on button "Add" at bounding box center [242, 141] width 15 height 10
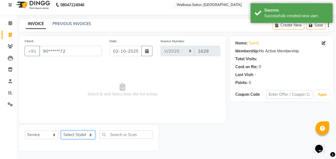
click at [89, 136] on select "Select Stylist Academy Babita [PERSON_NAME] Manager [PERSON_NAME]" at bounding box center [78, 135] width 34 height 8
click at [61, 131] on select "Select Stylist Academy Babita [PERSON_NAME] Manager [PERSON_NAME]" at bounding box center [78, 135] width 34 height 8
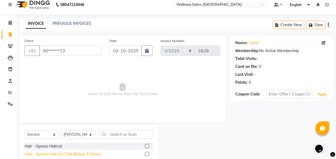
click at [54, 155] on div "Hair - Xpreso Haircut Child (Below 8 Years)" at bounding box center [63, 155] width 76 height 6
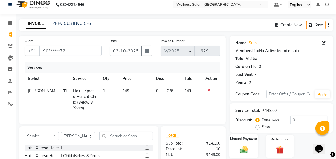
click at [246, 152] on img at bounding box center [243, 149] width 13 height 9
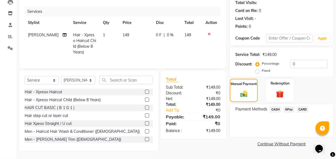
click at [289, 107] on span "GPay" at bounding box center [288, 110] width 11 height 6
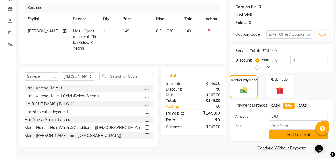
click at [289, 133] on button "Add Payment" at bounding box center [298, 135] width 59 height 8
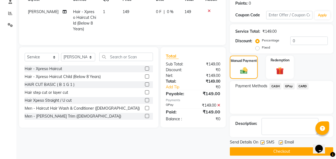
scroll to position [89, 0]
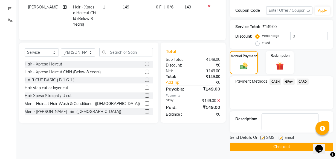
click at [289, 144] on button "Checkout" at bounding box center [281, 147] width 103 height 8
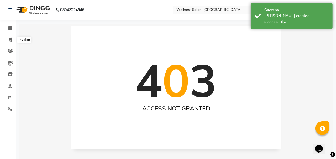
click at [11, 40] on icon at bounding box center [10, 40] width 3 height 4
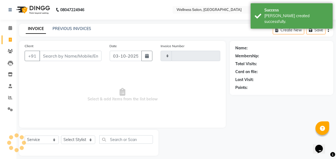
scroll to position [5, 0]
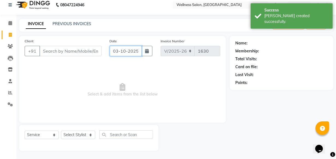
click at [114, 51] on input "03-10-2025" at bounding box center [126, 51] width 32 height 10
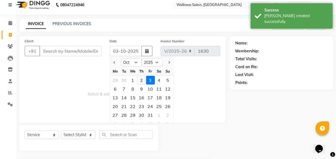
click at [141, 81] on div "2" at bounding box center [141, 80] width 9 height 9
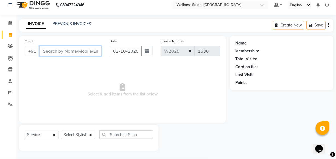
click at [63, 54] on input "Client" at bounding box center [70, 51] width 62 height 10
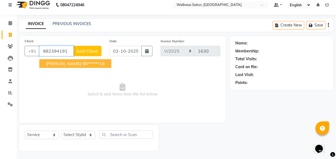
click at [82, 63] on ngb-highlight "98******18" at bounding box center [93, 63] width 22 height 5
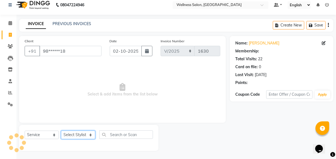
click at [68, 133] on select "Select Stylist Academy Babita [PERSON_NAME] Manager [PERSON_NAME]" at bounding box center [78, 135] width 34 height 8
click at [61, 131] on select "Select Stylist Academy Babita [PERSON_NAME] Manager [PERSON_NAME]" at bounding box center [78, 135] width 34 height 8
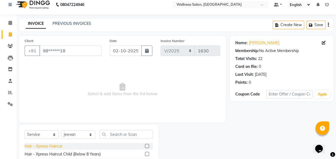
click at [55, 149] on div "Hair - Xpreso Haircut" at bounding box center [43, 147] width 37 height 6
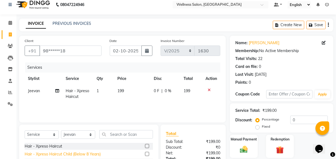
click at [94, 156] on div "Hair - Xpreso Haircut Child (Below 8 Years)" at bounding box center [63, 155] width 76 height 6
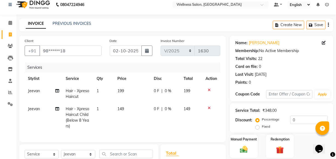
click at [208, 89] on icon at bounding box center [209, 90] width 3 height 4
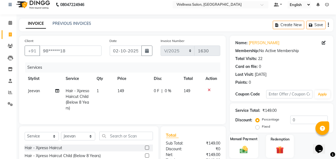
click at [246, 148] on img at bounding box center [243, 149] width 13 height 9
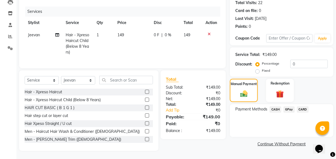
click at [288, 108] on span "GPay" at bounding box center [288, 110] width 11 height 6
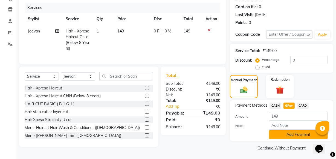
click at [291, 134] on button "Add Payment" at bounding box center [298, 135] width 59 height 8
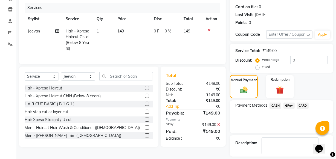
scroll to position [89, 0]
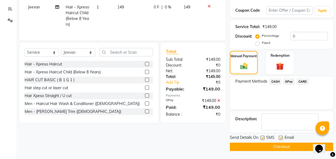
click at [290, 145] on button "Checkout" at bounding box center [281, 147] width 103 height 8
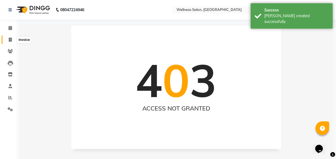
click at [9, 40] on icon at bounding box center [10, 40] width 3 height 4
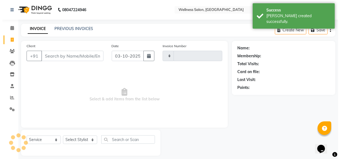
scroll to position [5, 0]
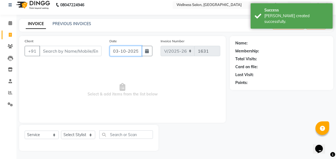
click at [116, 48] on input "03-10-2025" at bounding box center [126, 51] width 32 height 10
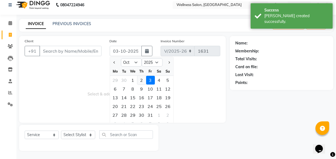
click at [141, 80] on div "2" at bounding box center [141, 80] width 9 height 9
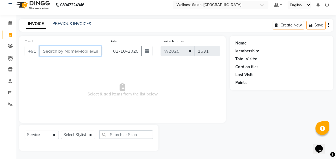
click at [78, 52] on input "Client" at bounding box center [70, 51] width 62 height 10
click at [78, 53] on span "Add Client" at bounding box center [88, 50] width 22 height 5
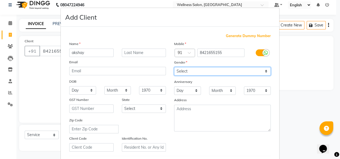
click at [181, 70] on select "Select Male Female Other Prefer Not To Say" at bounding box center [222, 71] width 97 height 8
click at [174, 67] on select "Select Male Female Other Prefer Not To Say" at bounding box center [222, 71] width 97 height 8
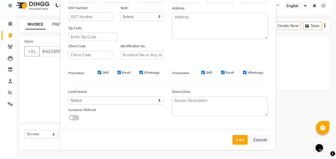
scroll to position [95, 0]
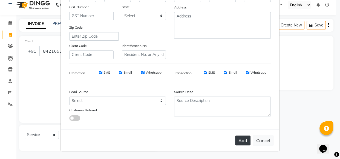
click at [243, 139] on button "Add" at bounding box center [242, 141] width 15 height 10
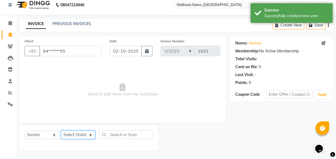
click at [73, 134] on select "Select Stylist Academy Babita [PERSON_NAME] Manager [PERSON_NAME]" at bounding box center [78, 135] width 34 height 8
click at [61, 131] on select "Select Stylist Academy Babita [PERSON_NAME] Manager [PERSON_NAME]" at bounding box center [78, 135] width 34 height 8
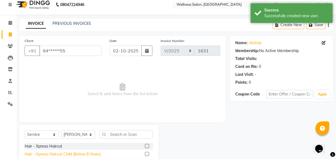
click at [51, 157] on div "Hair - Xpreso Haircut Child (Below 8 Years)" at bounding box center [63, 155] width 76 height 6
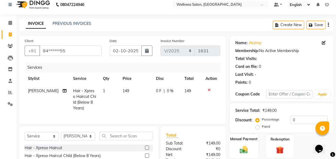
click at [242, 151] on img at bounding box center [243, 149] width 13 height 9
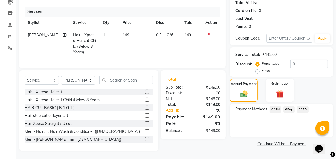
click at [288, 107] on span "GPay" at bounding box center [288, 110] width 11 height 6
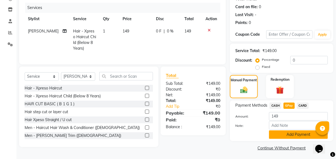
click at [295, 131] on button "Add Payment" at bounding box center [298, 135] width 59 height 8
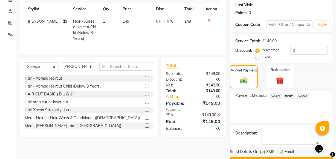
scroll to position [89, 0]
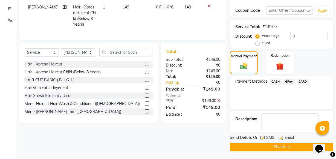
click at [304, 147] on button "Checkout" at bounding box center [281, 147] width 103 height 8
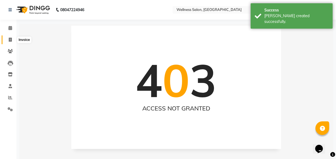
click at [10, 41] on icon at bounding box center [10, 40] width 3 height 4
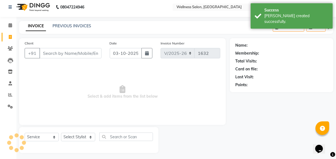
scroll to position [5, 0]
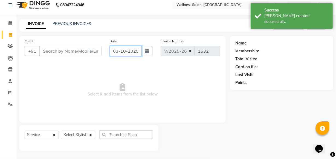
click at [115, 51] on input "03-10-2025" at bounding box center [126, 51] width 32 height 10
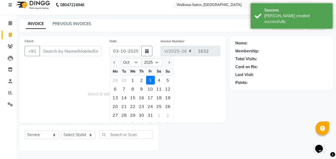
click at [142, 76] on div "2" at bounding box center [141, 80] width 9 height 9
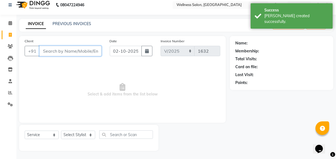
click at [86, 49] on input "Client" at bounding box center [70, 51] width 62 height 10
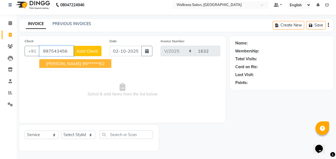
click at [82, 61] on ngb-highlight "99******62" at bounding box center [93, 63] width 22 height 5
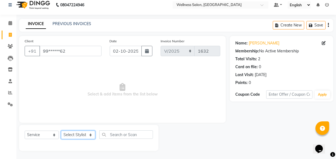
click at [83, 133] on select "Select Stylist Academy Babita [PERSON_NAME] Manager [PERSON_NAME]" at bounding box center [78, 135] width 34 height 8
click at [61, 131] on select "Select Stylist Academy Babita [PERSON_NAME] Manager [PERSON_NAME]" at bounding box center [78, 135] width 34 height 8
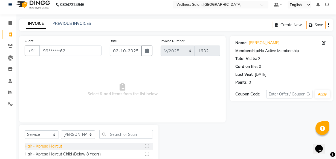
click at [56, 148] on div "Hair - Xpreso Haircut" at bounding box center [43, 147] width 37 height 6
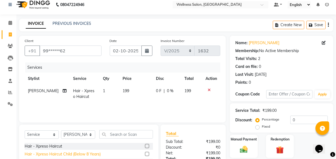
click at [57, 153] on div "Hair - Xpreso Haircut Child (Below 8 Years)" at bounding box center [63, 155] width 76 height 6
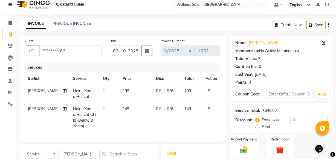
scroll to position [83, 0]
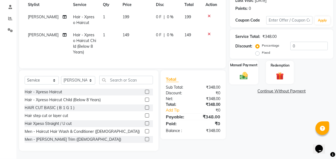
click at [239, 74] on img at bounding box center [243, 75] width 13 height 9
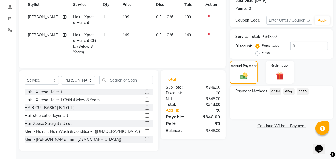
click at [288, 89] on span "GPay" at bounding box center [288, 92] width 11 height 6
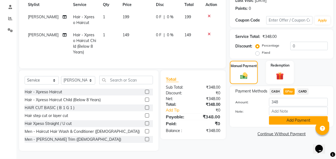
click at [295, 117] on button "Add Payment" at bounding box center [298, 121] width 59 height 8
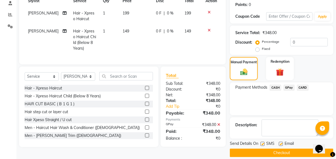
click at [280, 151] on button "Checkout" at bounding box center [281, 153] width 103 height 8
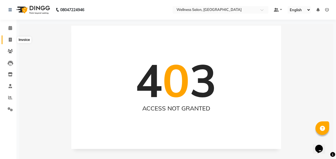
click at [9, 38] on icon at bounding box center [10, 40] width 3 height 4
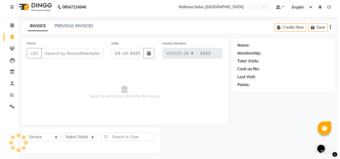
scroll to position [5, 0]
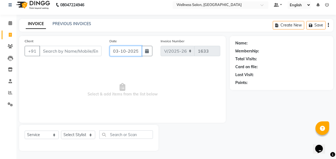
click at [117, 51] on input "03-10-2025" at bounding box center [126, 51] width 32 height 10
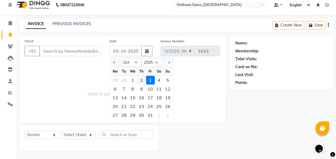
click at [142, 79] on div "2" at bounding box center [141, 80] width 9 height 9
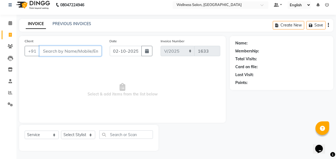
click at [67, 49] on input "Client" at bounding box center [70, 51] width 62 height 10
click at [80, 52] on span "Add Client" at bounding box center [88, 50] width 22 height 5
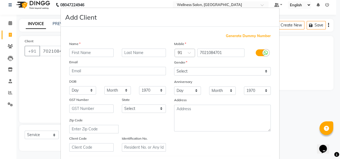
click at [92, 51] on input "text" at bounding box center [91, 53] width 44 height 8
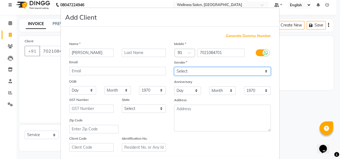
click at [178, 72] on select "Select Male Female Other Prefer Not To Say" at bounding box center [222, 71] width 97 height 8
click at [174, 67] on select "Select Male Female Other Prefer Not To Say" at bounding box center [222, 71] width 97 height 8
click at [180, 73] on select "Select Male Female Other Prefer Not To Say" at bounding box center [222, 71] width 97 height 8
click at [174, 67] on select "Select Male Female Other Prefer Not To Say" at bounding box center [222, 71] width 97 height 8
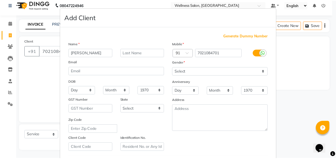
scroll to position [95, 0]
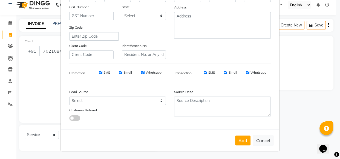
click at [243, 139] on button "Add" at bounding box center [242, 141] width 15 height 10
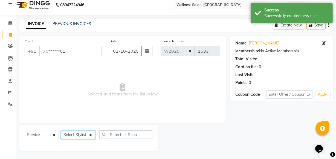
click at [77, 132] on select "Select Stylist Academy Babita [PERSON_NAME] Manager [PERSON_NAME]" at bounding box center [78, 135] width 34 height 8
click at [61, 131] on select "Select Stylist Academy Babita [PERSON_NAME] Manager [PERSON_NAME]" at bounding box center [78, 135] width 34 height 8
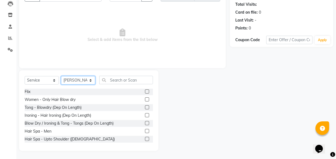
scroll to position [169, 0]
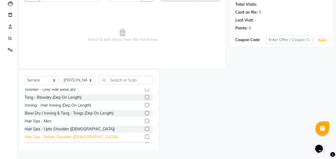
click at [60, 137] on div "Hair Spa - Below Shoulder ([DEMOGRAPHIC_DATA])" at bounding box center [71, 138] width 93 height 6
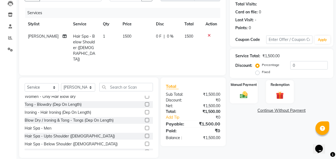
click at [156, 37] on span "0 F" at bounding box center [158, 37] width 5 height 6
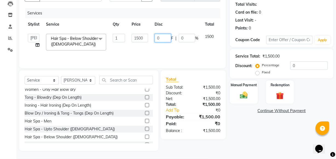
click at [162, 36] on input "0" at bounding box center [163, 38] width 16 height 8
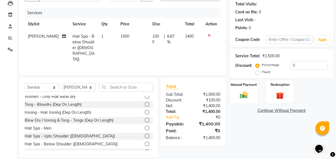
click at [196, 47] on tr "Dipak Hair Spa - Below Shoulder (Female) 1 1500 100 F | 6.67 % 1400" at bounding box center [123, 47] width 196 height 35
click at [241, 96] on img at bounding box center [243, 95] width 13 height 9
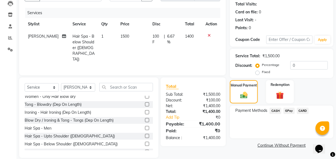
click at [285, 112] on span "GPay" at bounding box center [288, 111] width 11 height 6
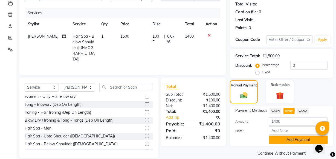
click at [288, 140] on button "Add Payment" at bounding box center [298, 140] width 59 height 8
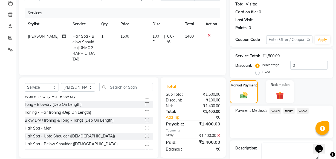
scroll to position [89, 0]
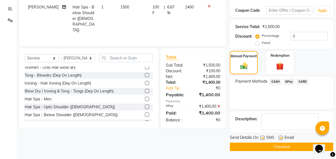
click at [292, 145] on button "Checkout" at bounding box center [281, 147] width 103 height 8
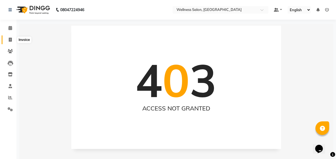
click at [9, 38] on icon at bounding box center [10, 40] width 3 height 4
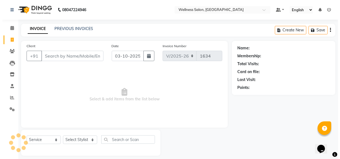
scroll to position [5, 0]
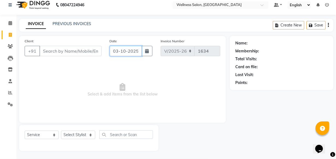
click at [117, 52] on input "03-10-2025" at bounding box center [126, 51] width 32 height 10
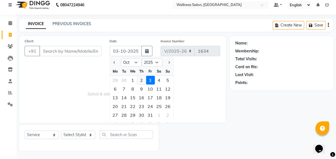
click at [140, 80] on div "2" at bounding box center [141, 80] width 9 height 9
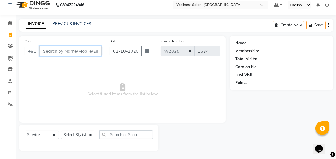
click at [85, 53] on input "Client" at bounding box center [70, 51] width 62 height 10
click at [92, 51] on span "Add Client" at bounding box center [88, 50] width 22 height 5
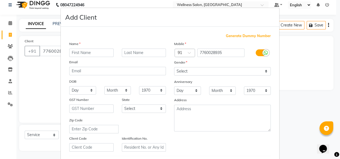
click at [93, 52] on input "text" at bounding box center [91, 53] width 44 height 8
click at [77, 51] on input "text" at bounding box center [91, 53] width 44 height 8
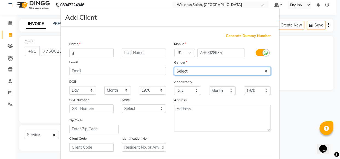
click at [178, 70] on select "Select Male Female Other Prefer Not To Say" at bounding box center [222, 71] width 97 height 8
click at [174, 67] on select "Select Male Female Other Prefer Not To Say" at bounding box center [222, 71] width 97 height 8
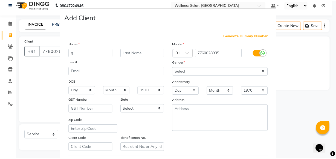
scroll to position [95, 0]
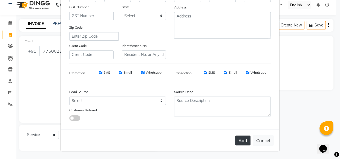
click at [242, 140] on button "Add" at bounding box center [242, 141] width 15 height 10
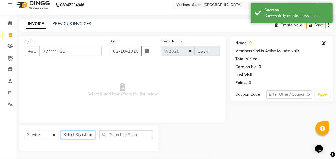
click at [69, 133] on select "Select Stylist Academy Babita [PERSON_NAME] Manager [PERSON_NAME]" at bounding box center [78, 135] width 34 height 8
click at [61, 131] on select "Select Stylist Academy Babita [PERSON_NAME] Manager [PERSON_NAME]" at bounding box center [78, 135] width 34 height 8
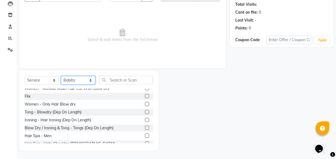
scroll to position [159, 0]
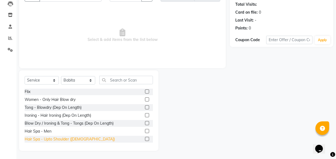
click at [62, 139] on div "Hair Spa - Upto Shoulder ([DEMOGRAPHIC_DATA])" at bounding box center [70, 140] width 90 height 6
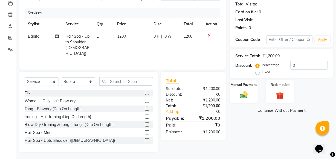
click at [155, 36] on span "0 F" at bounding box center [155, 37] width 5 height 6
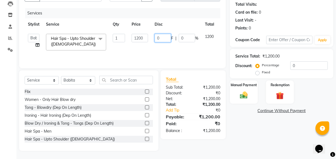
click at [161, 36] on input "0" at bounding box center [163, 38] width 16 height 8
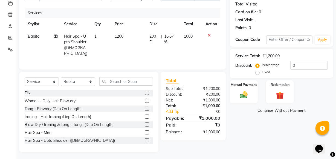
click at [184, 49] on tr "Babita Hair Spa - Upto Shoulder (Female) 1 1200 200 F | 16.67 % 1000" at bounding box center [123, 45] width 196 height 30
click at [247, 94] on img at bounding box center [243, 95] width 13 height 9
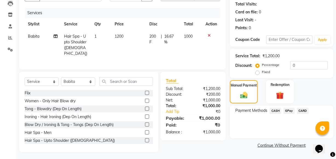
click at [287, 110] on span "GPay" at bounding box center [288, 111] width 11 height 6
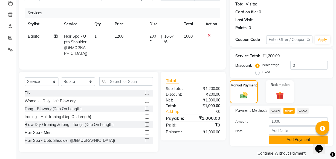
click at [292, 139] on button "Add Payment" at bounding box center [298, 140] width 59 height 8
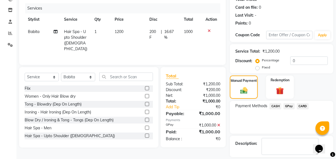
scroll to position [89, 0]
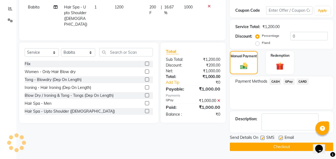
click at [299, 143] on button "Checkout" at bounding box center [281, 147] width 103 height 8
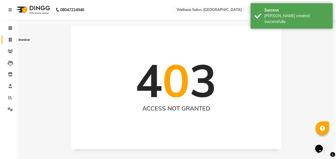
click at [10, 40] on icon at bounding box center [10, 40] width 3 height 4
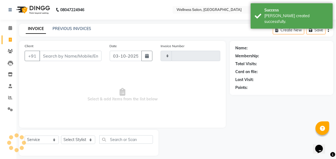
scroll to position [5, 0]
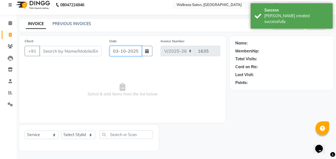
click at [117, 51] on input "03-10-2025" at bounding box center [126, 51] width 32 height 10
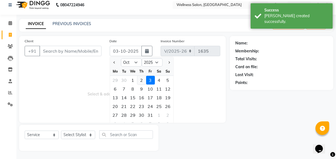
click at [140, 77] on div "2" at bounding box center [141, 80] width 9 height 9
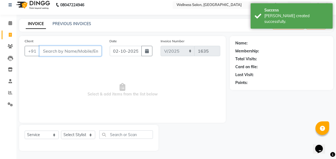
click at [86, 51] on input "Client" at bounding box center [70, 51] width 62 height 10
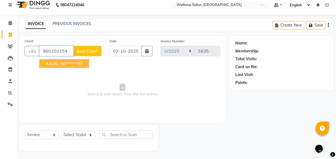
click at [85, 64] on button "KAJAL 96******43" at bounding box center [64, 63] width 50 height 9
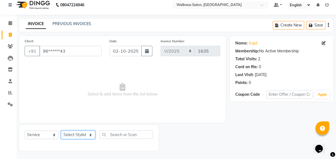
click at [79, 134] on select "Select Stylist Academy Babita [PERSON_NAME] Manager [PERSON_NAME]" at bounding box center [78, 135] width 34 height 8
click at [61, 131] on select "Select Stylist Academy Babita [PERSON_NAME] Manager [PERSON_NAME]" at bounding box center [78, 135] width 34 height 8
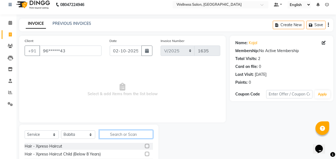
click at [124, 134] on input "text" at bounding box center [126, 134] width 54 height 8
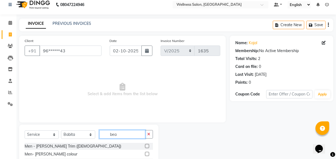
scroll to position [60, 0]
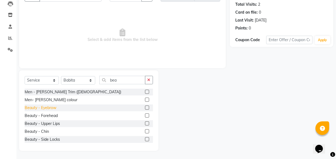
click at [44, 109] on div "Beauty - Eyebrow" at bounding box center [41, 108] width 32 height 6
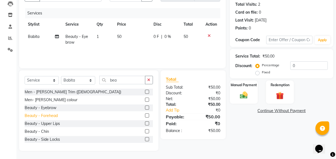
click at [49, 117] on div "Beauty - Forehead" at bounding box center [41, 116] width 33 height 6
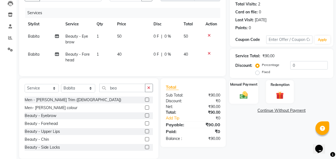
click at [241, 95] on img at bounding box center [243, 95] width 13 height 9
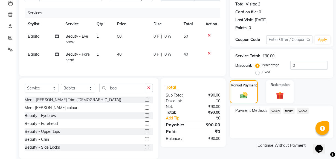
click at [284, 111] on span "GPay" at bounding box center [288, 111] width 11 height 6
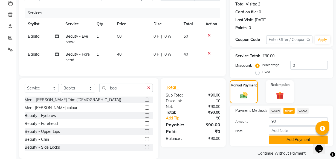
click at [287, 139] on button "Add Payment" at bounding box center [298, 140] width 59 height 8
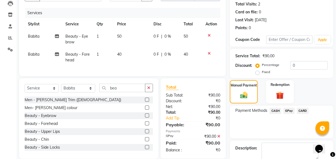
scroll to position [89, 0]
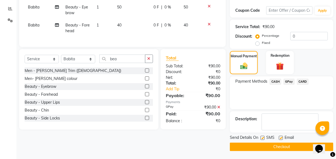
click at [284, 147] on button "Checkout" at bounding box center [281, 147] width 103 height 8
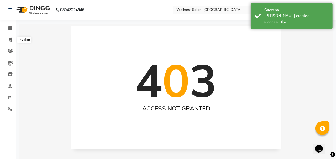
click at [8, 38] on span at bounding box center [10, 40] width 10 height 6
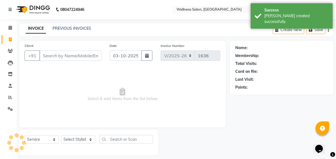
scroll to position [5, 0]
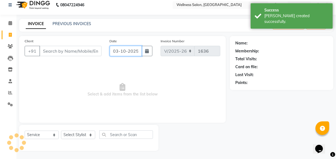
click at [115, 49] on input "03-10-2025" at bounding box center [126, 51] width 32 height 10
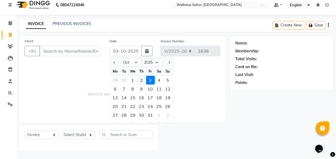
click at [141, 79] on div "2" at bounding box center [141, 80] width 9 height 9
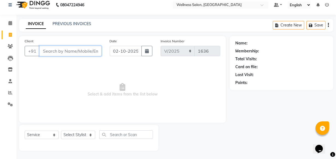
click at [76, 51] on input "Client" at bounding box center [70, 51] width 62 height 10
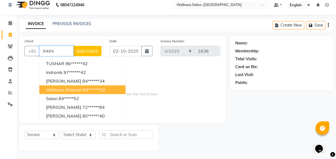
click at [81, 88] on button "wellness kharadi 84******52" at bounding box center [82, 90] width 86 height 9
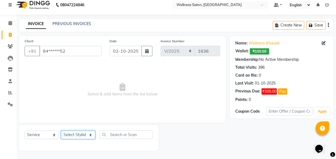
click at [81, 135] on select "Select Stylist Academy Babita [PERSON_NAME] Manager [PERSON_NAME]" at bounding box center [78, 135] width 34 height 8
click at [61, 131] on select "Select Stylist Academy Babita [PERSON_NAME] Manager [PERSON_NAME]" at bounding box center [78, 135] width 34 height 8
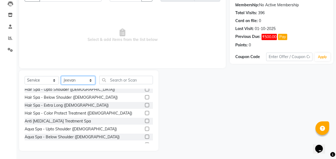
scroll to position [219, 0]
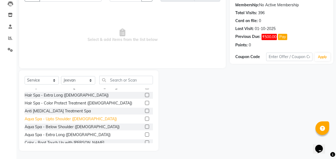
click at [50, 117] on div "Aqua Spa - Upto Shoulder ([DEMOGRAPHIC_DATA])" at bounding box center [71, 120] width 92 height 6
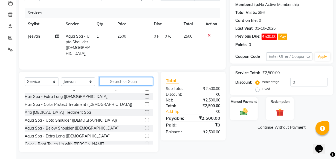
click at [112, 81] on input "text" at bounding box center [126, 81] width 54 height 8
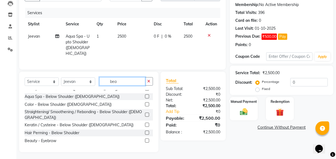
scroll to position [0, 0]
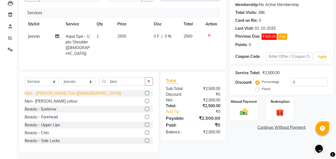
click at [45, 107] on div "Beauty - Eyebrow" at bounding box center [41, 110] width 32 height 6
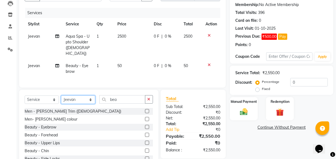
click at [91, 96] on select "Select Stylist Academy Babita [PERSON_NAME] Manager [PERSON_NAME]" at bounding box center [78, 100] width 34 height 8
click at [61, 96] on select "Select Stylist Academy Babita [PERSON_NAME] Manager [PERSON_NAME]" at bounding box center [78, 100] width 34 height 8
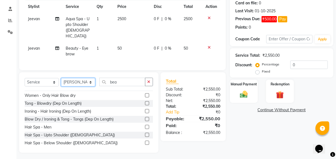
scroll to position [169, 0]
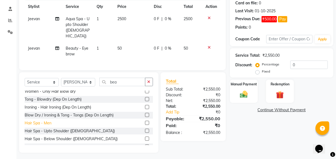
click at [48, 122] on div "Hair Spa - Men" at bounding box center [38, 124] width 27 height 6
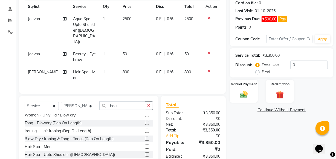
click at [156, 69] on span "0 F" at bounding box center [158, 72] width 5 height 6
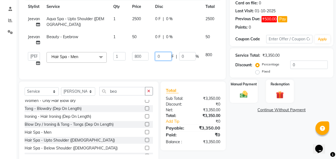
click at [163, 57] on input "0" at bounding box center [163, 56] width 16 height 8
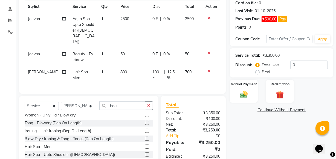
click at [205, 66] on tr "Nishikant Hair Spa - Men 1 800 100 F | 12.5 % 700" at bounding box center [123, 75] width 196 height 18
click at [86, 102] on select "Select Stylist Academy Babita [PERSON_NAME] Manager [PERSON_NAME]" at bounding box center [78, 106] width 34 height 8
click at [61, 102] on select "Select Stylist Academy Babita [PERSON_NAME] Manager [PERSON_NAME]" at bounding box center [78, 106] width 34 height 8
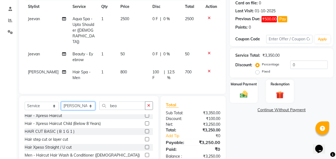
scroll to position [0, 0]
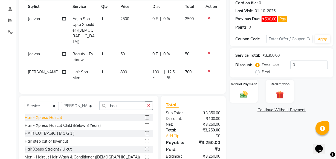
click at [46, 115] on div "Hair - Xpreso Haircut" at bounding box center [43, 118] width 37 height 6
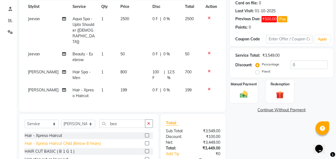
click at [50, 141] on div "Hair - Xpreso Haircut Child (Below 8 Years)" at bounding box center [63, 144] width 76 height 6
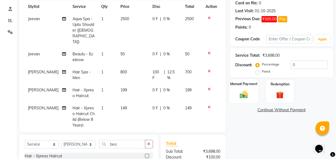
click at [242, 94] on img at bounding box center [243, 94] width 13 height 9
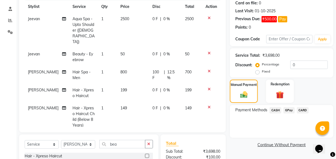
click at [290, 111] on span "GPay" at bounding box center [288, 111] width 11 height 6
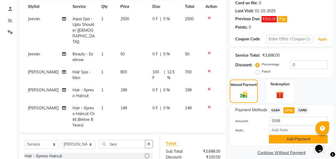
click at [295, 138] on button "Add Payment" at bounding box center [298, 139] width 59 height 8
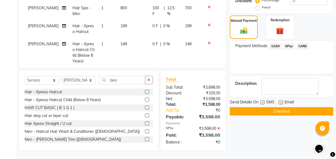
scroll to position [142, 0]
click at [272, 111] on button "Checkout" at bounding box center [281, 112] width 103 height 8
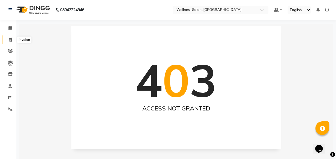
click at [10, 38] on icon at bounding box center [10, 40] width 3 height 4
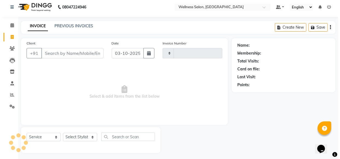
scroll to position [5, 0]
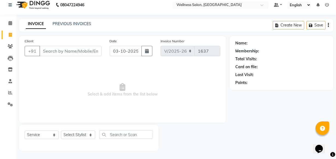
click at [62, 50] on input "Client" at bounding box center [70, 51] width 62 height 10
click at [88, 50] on span "Add Client" at bounding box center [88, 50] width 22 height 5
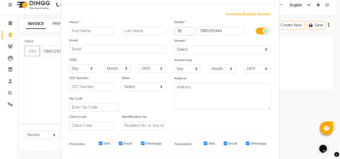
scroll to position [14, 0]
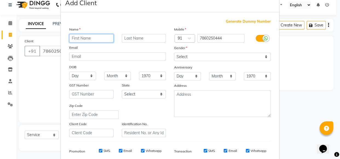
click at [91, 38] on input "text" at bounding box center [91, 38] width 44 height 8
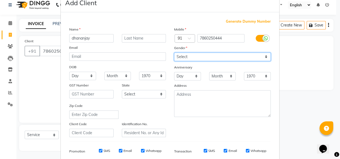
click at [180, 57] on select "Select Male Female Other Prefer Not To Say" at bounding box center [222, 57] width 97 height 8
click at [174, 53] on select "Select Male Female Other Prefer Not To Say" at bounding box center [222, 57] width 97 height 8
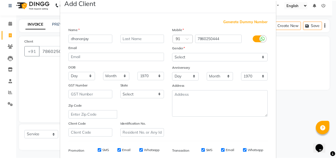
scroll to position [95, 0]
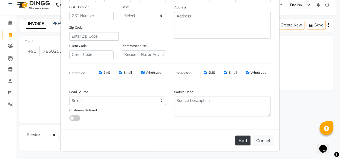
click at [236, 138] on button "Add" at bounding box center [242, 141] width 15 height 10
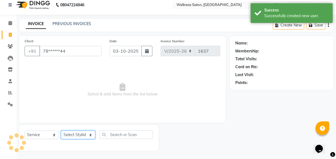
click at [69, 137] on select "Select Stylist Academy Babita [PERSON_NAME] Manager [PERSON_NAME]" at bounding box center [78, 135] width 34 height 8
click at [61, 131] on select "Select Stylist Academy Babita [PERSON_NAME] Manager [PERSON_NAME]" at bounding box center [78, 135] width 34 height 8
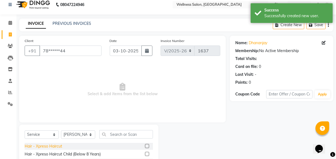
click at [52, 145] on div "Hair - Xpreso Haircut" at bounding box center [43, 147] width 37 height 6
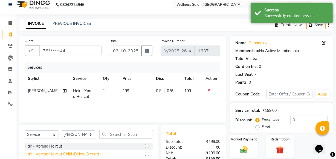
click at [49, 156] on div "Hair - Xpreso Haircut Child (Below 8 Years)" at bounding box center [63, 155] width 76 height 6
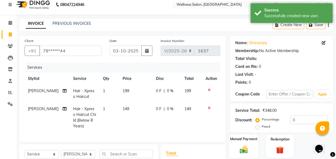
click at [242, 153] on img at bounding box center [243, 149] width 13 height 9
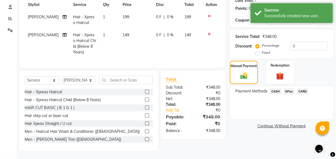
click at [289, 89] on span "GPay" at bounding box center [288, 92] width 11 height 6
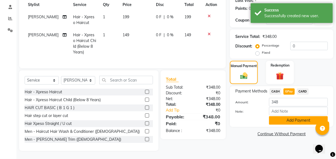
click at [288, 117] on button "Add Payment" at bounding box center [298, 121] width 59 height 8
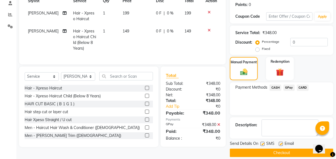
click at [280, 151] on button "Checkout" at bounding box center [281, 153] width 103 height 8
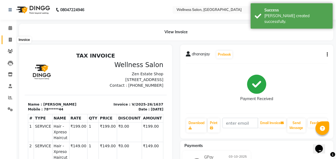
click at [11, 40] on icon at bounding box center [10, 40] width 3 height 4
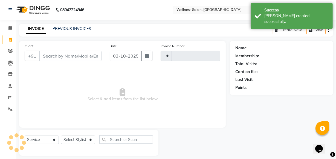
scroll to position [5, 0]
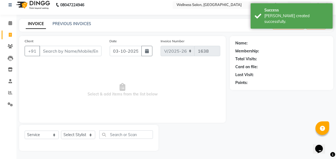
click at [47, 49] on input "Client" at bounding box center [70, 51] width 62 height 10
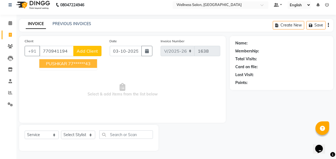
click at [47, 65] on span "PUSHKAR" at bounding box center [56, 63] width 21 height 5
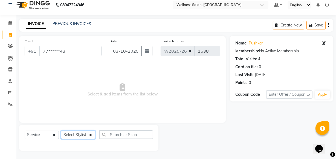
click at [69, 132] on select "Select Stylist Academy Babita [PERSON_NAME] Manager [PERSON_NAME]" at bounding box center [78, 135] width 34 height 8
click at [61, 131] on select "Select Stylist Academy Babita [PERSON_NAME] Manager [PERSON_NAME]" at bounding box center [78, 135] width 34 height 8
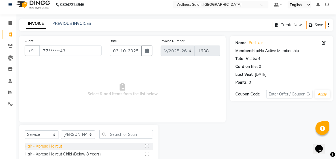
click at [44, 147] on div "Hair - Xpreso Haircut" at bounding box center [43, 147] width 37 height 6
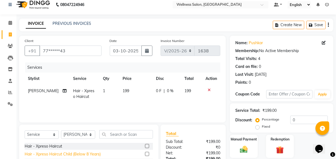
click at [46, 156] on div "Hair - Xpreso Haircut Child (Below 8 Years)" at bounding box center [63, 155] width 76 height 6
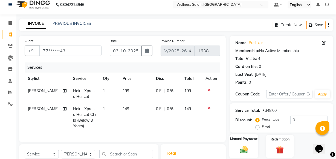
click at [242, 152] on img at bounding box center [243, 149] width 13 height 9
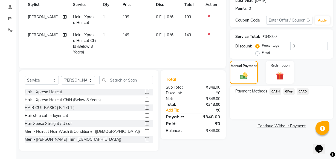
click at [288, 89] on span "GPay" at bounding box center [288, 92] width 11 height 6
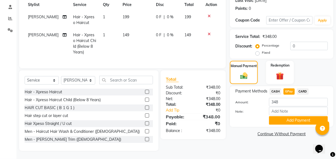
click at [290, 117] on button "Add Payment" at bounding box center [298, 121] width 59 height 8
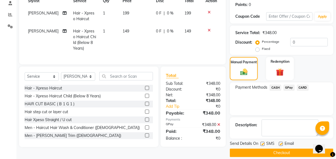
click at [285, 152] on button "Checkout" at bounding box center [281, 153] width 103 height 8
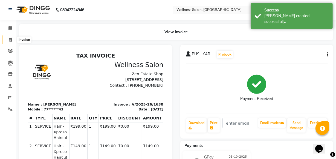
click at [10, 42] on icon at bounding box center [10, 40] width 3 height 4
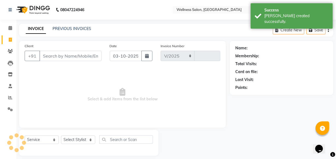
scroll to position [5, 0]
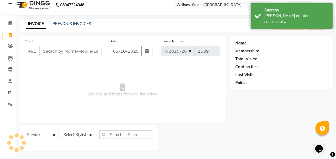
click at [54, 53] on input "Client" at bounding box center [70, 51] width 62 height 10
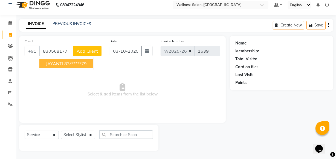
click at [54, 63] on span "JAYANTI" at bounding box center [54, 63] width 17 height 5
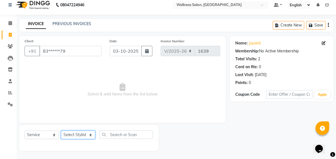
click at [68, 134] on select "Select Stylist Academy Babita [PERSON_NAME] Manager [PERSON_NAME]" at bounding box center [78, 135] width 34 height 8
click at [61, 131] on select "Select Stylist Academy Babita [PERSON_NAME] Manager [PERSON_NAME]" at bounding box center [78, 135] width 34 height 8
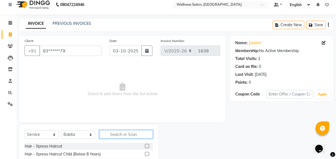
click at [115, 137] on input "text" at bounding box center [126, 134] width 54 height 8
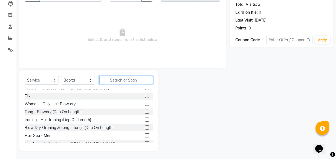
scroll to position [159, 0]
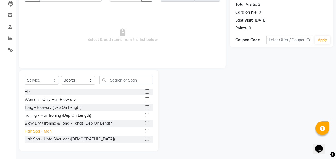
click at [44, 132] on div "Hair Spa - Men" at bounding box center [38, 132] width 27 height 6
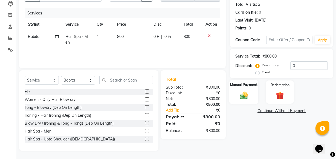
click at [240, 97] on img at bounding box center [243, 95] width 13 height 9
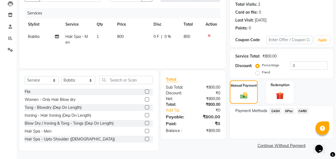
click at [290, 112] on span "GPay" at bounding box center [288, 111] width 11 height 6
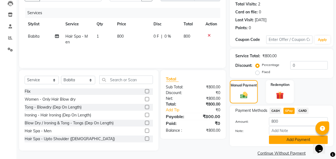
click at [292, 139] on button "Add Payment" at bounding box center [298, 140] width 59 height 8
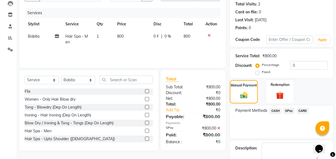
scroll to position [89, 0]
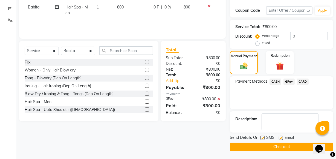
click at [288, 144] on button "Checkout" at bounding box center [281, 147] width 103 height 8
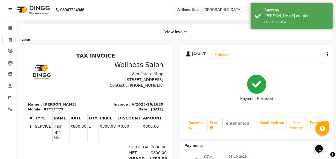
click at [8, 39] on span at bounding box center [10, 40] width 10 height 6
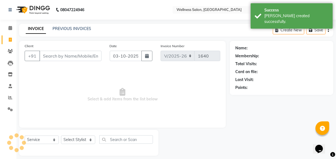
scroll to position [5, 0]
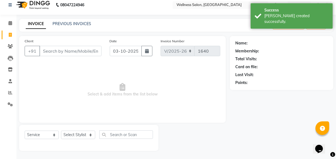
click at [55, 50] on input "Client" at bounding box center [70, 51] width 62 height 10
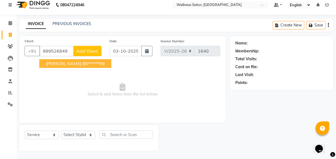
click at [49, 67] on button "Devashish 88******99" at bounding box center [75, 63] width 72 height 9
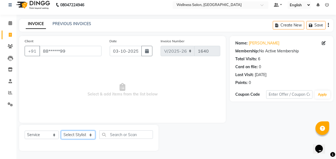
click at [74, 136] on select "Select Stylist Academy Babita [PERSON_NAME] Manager [PERSON_NAME]" at bounding box center [78, 135] width 34 height 8
click at [61, 131] on select "Select Stylist Academy Babita [PERSON_NAME] Manager [PERSON_NAME]" at bounding box center [78, 135] width 34 height 8
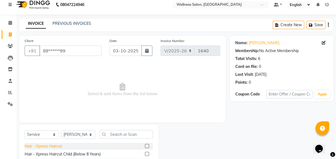
click at [50, 146] on div "Hair - Xpreso Haircut" at bounding box center [43, 147] width 37 height 6
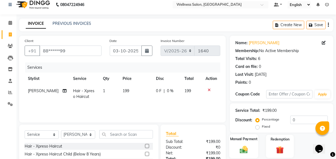
click at [245, 151] on img at bounding box center [243, 149] width 13 height 9
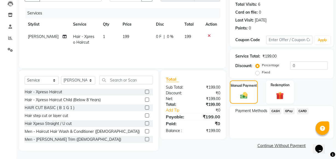
click at [290, 110] on span "GPay" at bounding box center [288, 111] width 11 height 6
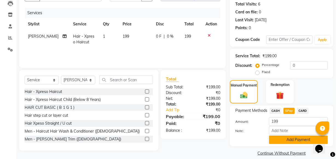
click at [292, 138] on button "Add Payment" at bounding box center [298, 140] width 59 height 8
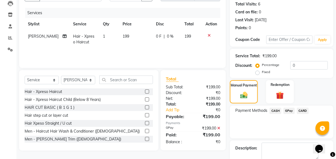
scroll to position [89, 0]
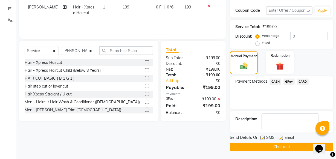
click at [280, 147] on button "Checkout" at bounding box center [281, 147] width 103 height 8
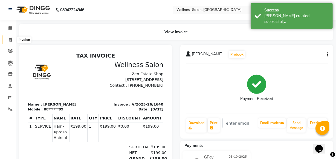
click at [9, 41] on icon at bounding box center [10, 40] width 3 height 4
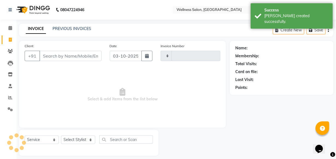
scroll to position [5, 0]
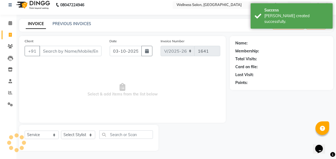
click at [49, 51] on input "Client" at bounding box center [70, 51] width 62 height 10
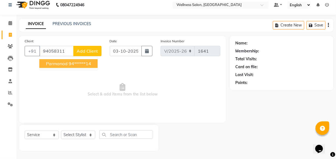
click at [72, 65] on ngb-highlight "94******14" at bounding box center [80, 63] width 22 height 5
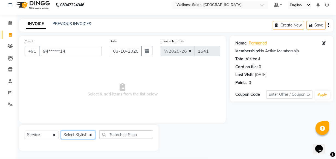
click at [77, 133] on select "Select Stylist Academy Babita [PERSON_NAME] Manager [PERSON_NAME]" at bounding box center [78, 135] width 34 height 8
click at [61, 131] on select "Select Stylist Academy Babita [PERSON_NAME] Manager [PERSON_NAME]" at bounding box center [78, 135] width 34 height 8
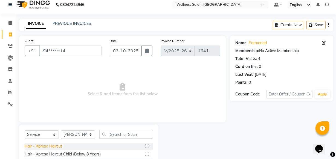
click at [45, 147] on div "Hair - Xpreso Haircut" at bounding box center [43, 147] width 37 height 6
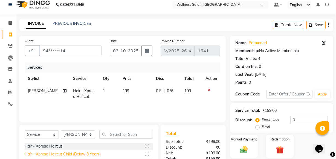
click at [47, 153] on div "Hair - Xpreso Haircut Child (Below 8 Years)" at bounding box center [63, 155] width 76 height 6
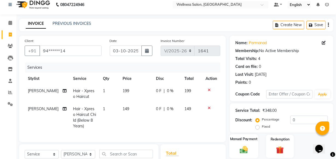
click at [246, 148] on img at bounding box center [243, 149] width 13 height 9
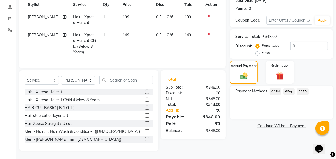
click at [289, 89] on span "GPay" at bounding box center [288, 92] width 11 height 6
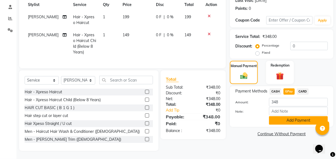
click at [291, 117] on button "Add Payment" at bounding box center [298, 121] width 59 height 8
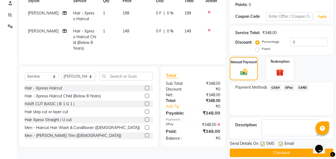
click at [279, 154] on button "Checkout" at bounding box center [281, 153] width 103 height 8
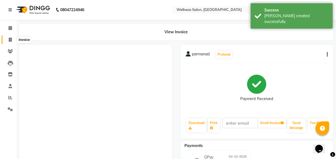
click at [10, 41] on icon at bounding box center [10, 40] width 3 height 4
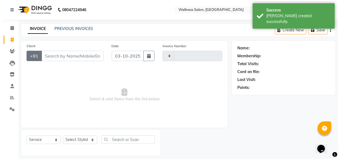
scroll to position [5, 0]
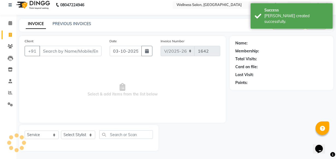
click at [58, 52] on input "Client" at bounding box center [70, 51] width 62 height 10
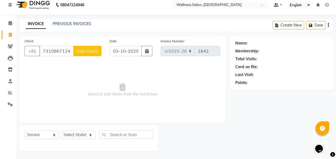
click at [85, 51] on span "Add Client" at bounding box center [88, 50] width 22 height 5
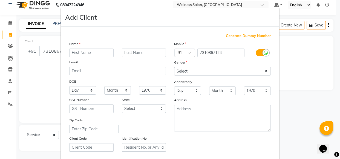
click at [83, 56] on input "text" at bounding box center [91, 53] width 44 height 8
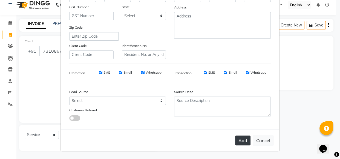
click at [240, 141] on button "Add" at bounding box center [242, 141] width 15 height 10
click at [240, 143] on button "Add" at bounding box center [242, 141] width 15 height 10
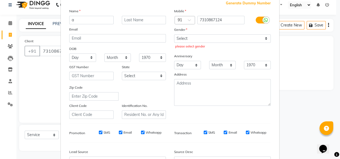
scroll to position [0, 0]
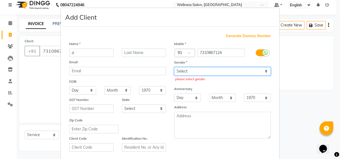
click at [176, 70] on select "Select Male Female Other Prefer Not To Say" at bounding box center [222, 71] width 97 height 8
click at [174, 67] on select "Select Male Female Other Prefer Not To Say" at bounding box center [222, 71] width 97 height 8
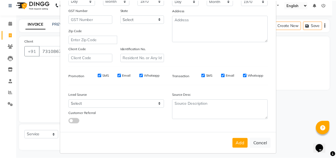
scroll to position [95, 0]
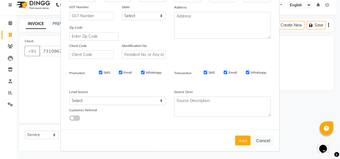
click at [242, 141] on button "Add" at bounding box center [242, 141] width 15 height 10
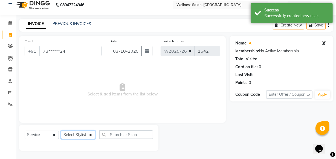
click at [72, 137] on select "Select Stylist Academy Babita [PERSON_NAME] Manager [PERSON_NAME]" at bounding box center [78, 135] width 34 height 8
click at [61, 131] on select "Select Stylist Academy Babita [PERSON_NAME] Manager [PERSON_NAME]" at bounding box center [78, 135] width 34 height 8
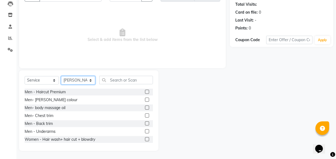
scroll to position [89, 0]
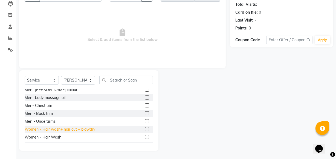
click at [80, 129] on div "Women - Hair wash+ hair cut + blowdry" at bounding box center [60, 130] width 71 height 6
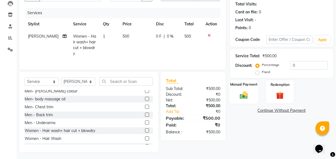
click at [245, 98] on img at bounding box center [243, 95] width 13 height 9
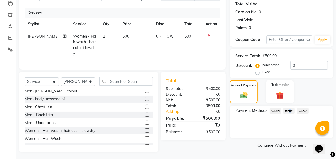
click at [288, 109] on span "GPay" at bounding box center [288, 111] width 11 height 6
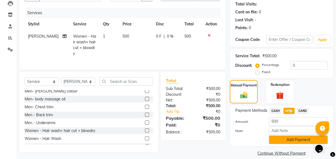
click at [293, 139] on button "Add Payment" at bounding box center [298, 140] width 59 height 8
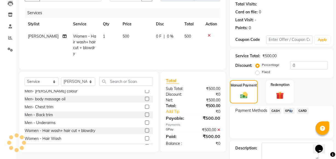
scroll to position [89, 0]
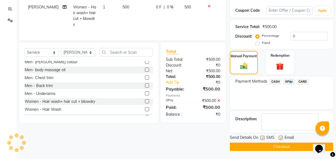
click at [287, 146] on button "Checkout" at bounding box center [281, 147] width 103 height 8
